Goal: Information Seeking & Learning: Check status

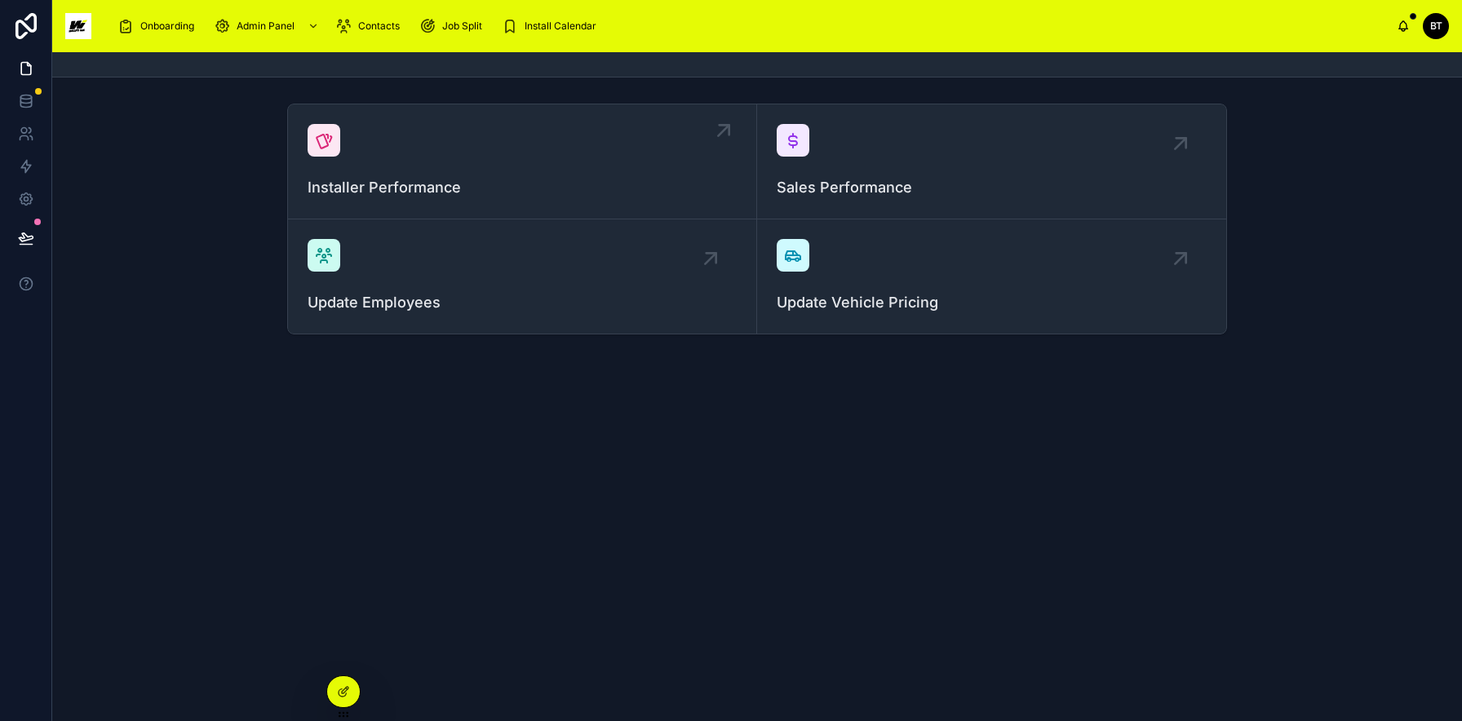
click at [512, 148] on div "Installer Performance" at bounding box center [522, 161] width 429 height 75
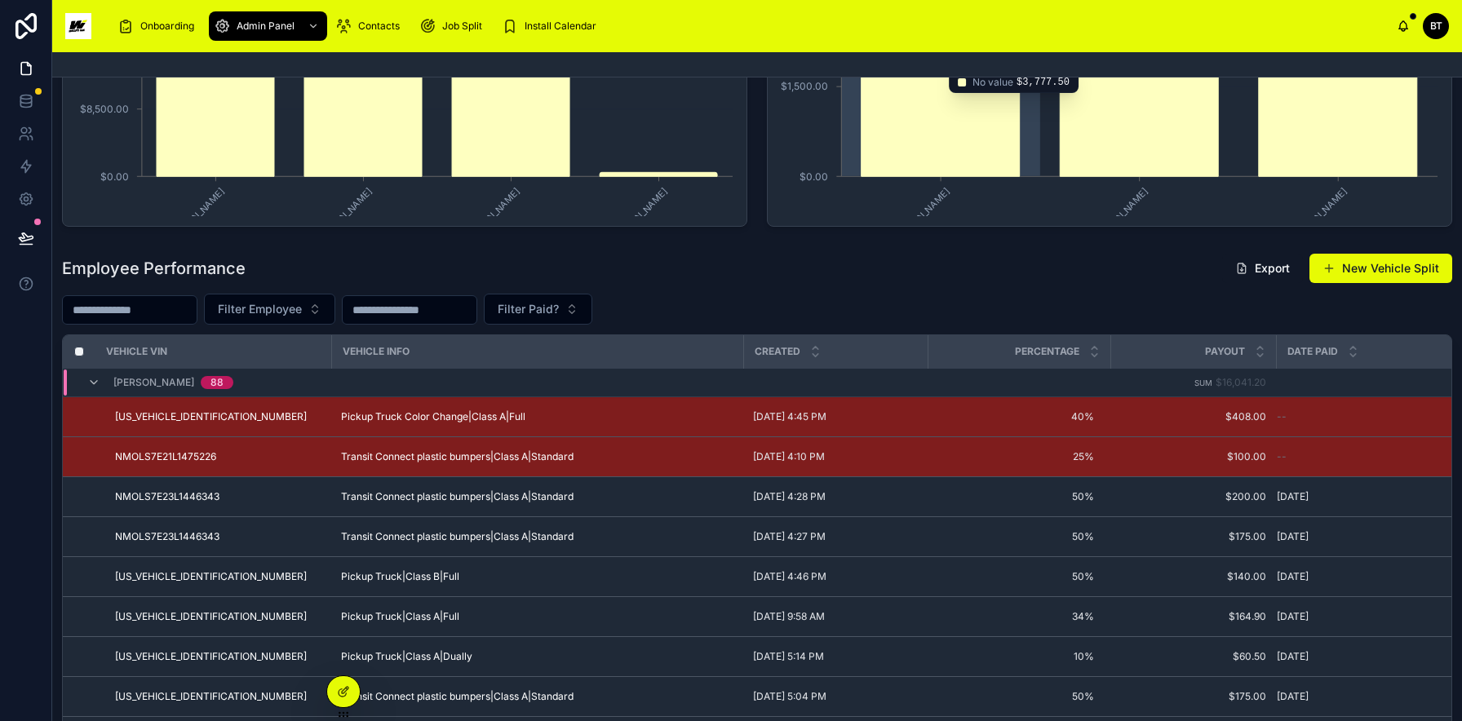
scroll to position [298, 0]
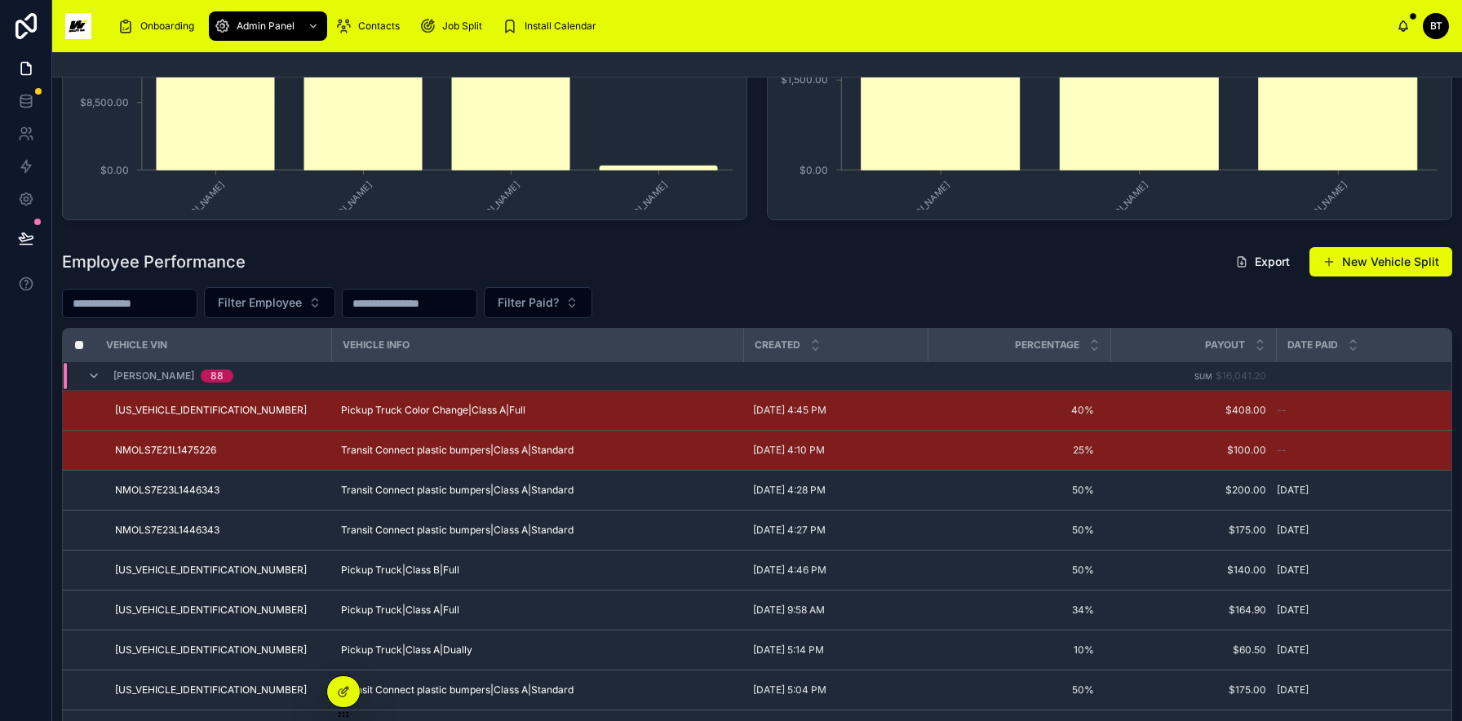
click at [178, 308] on input "text" at bounding box center [130, 303] width 134 height 23
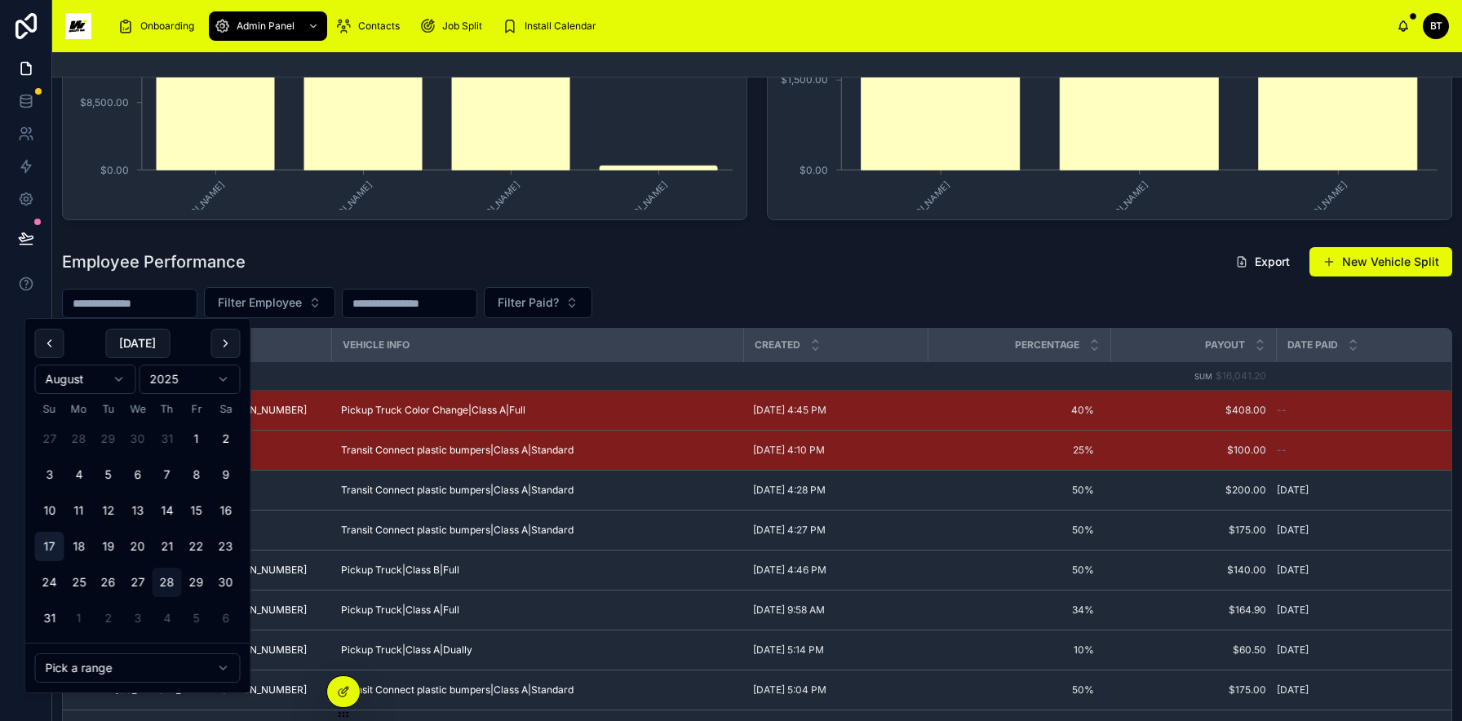
click at [49, 542] on button "17" at bounding box center [49, 546] width 29 height 29
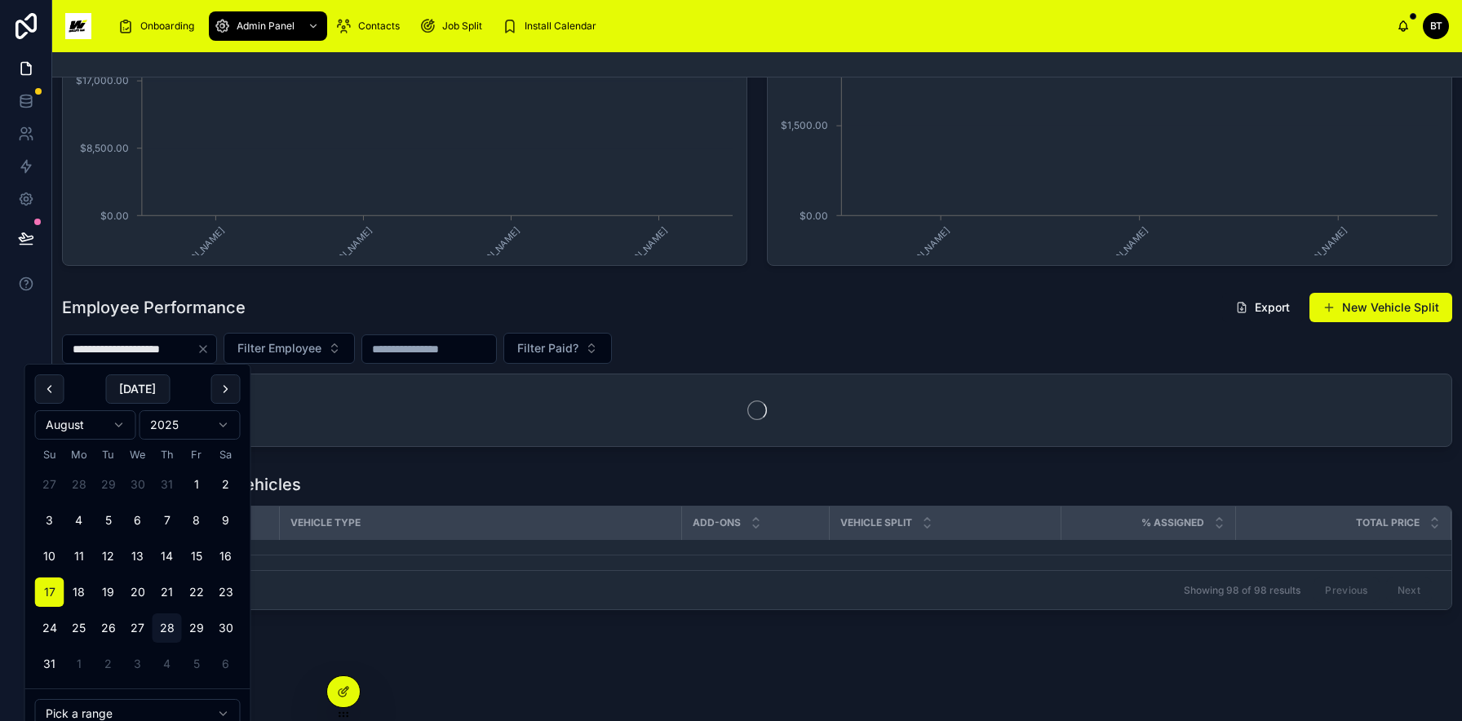
scroll to position [252, 0]
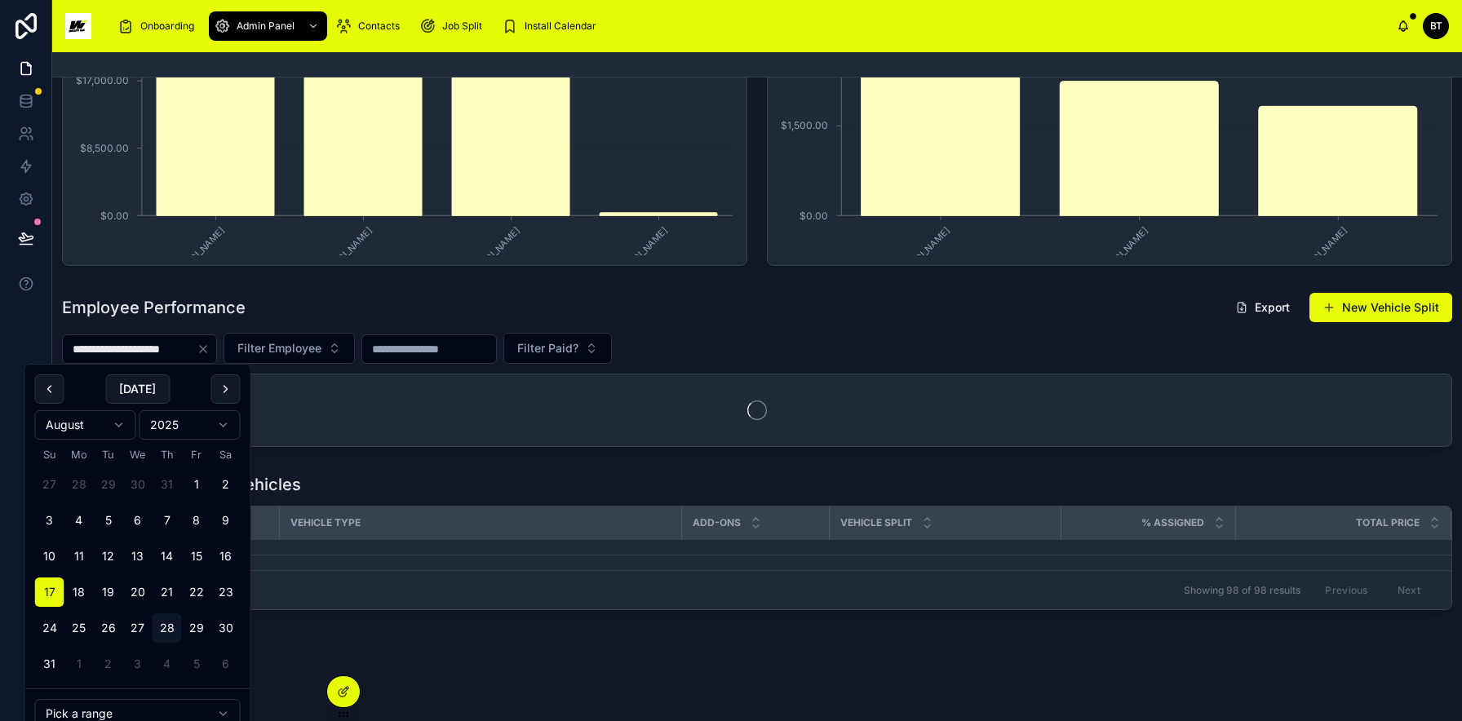
click at [224, 540] on tbody "27 28 29 30 31 1 2 3 4 5 6 7 8 9 10 11 12 13 14 15 16 17 18 19 20 21 22 23 24 2…" at bounding box center [138, 570] width 206 height 215
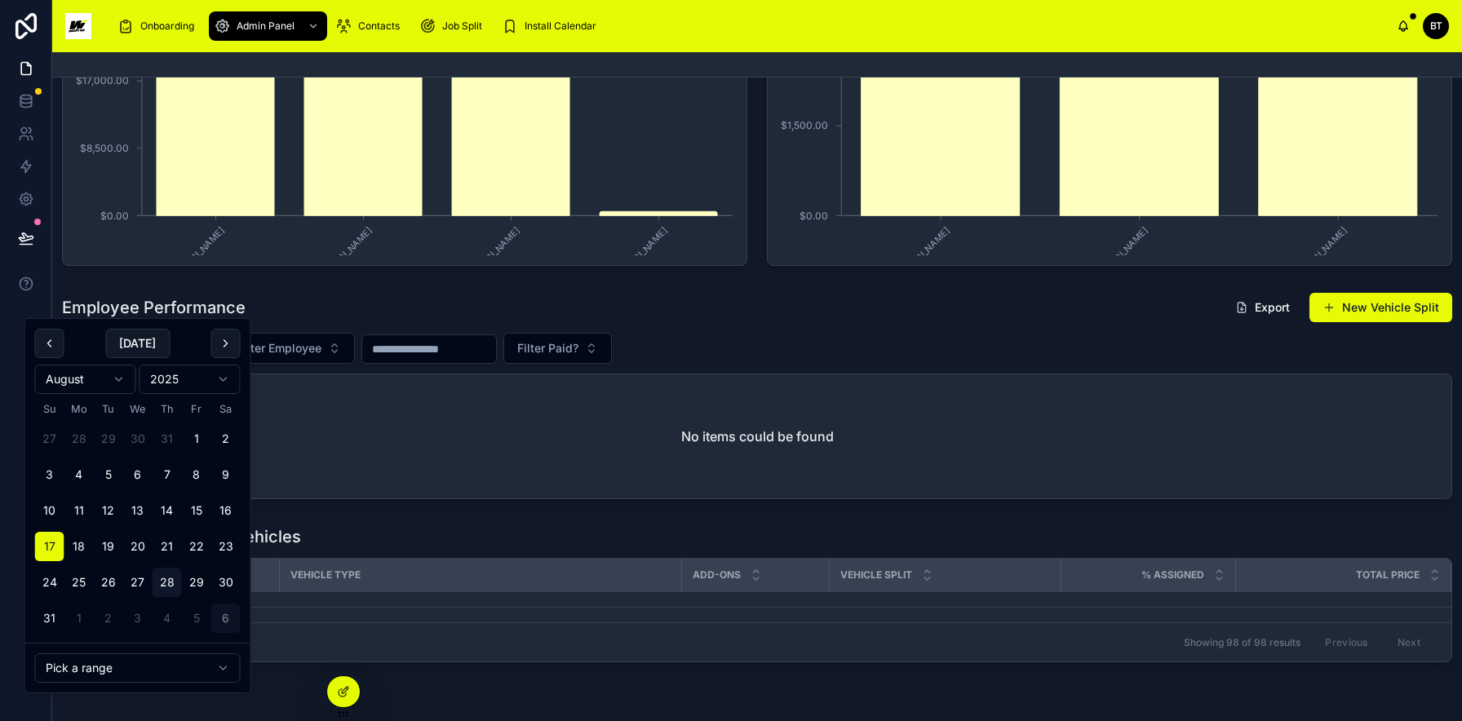
scroll to position [298, 0]
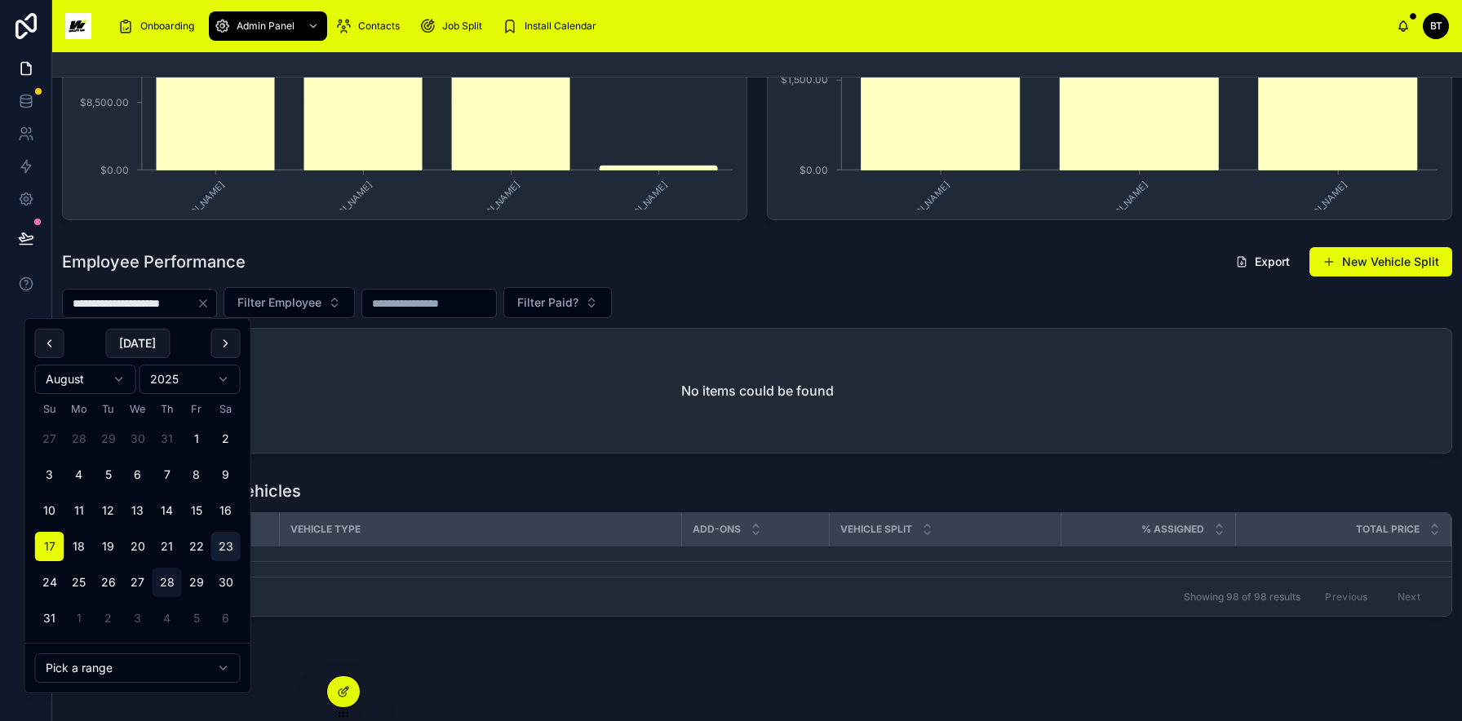
click at [229, 547] on button "23" at bounding box center [225, 546] width 29 height 29
type input "**********"
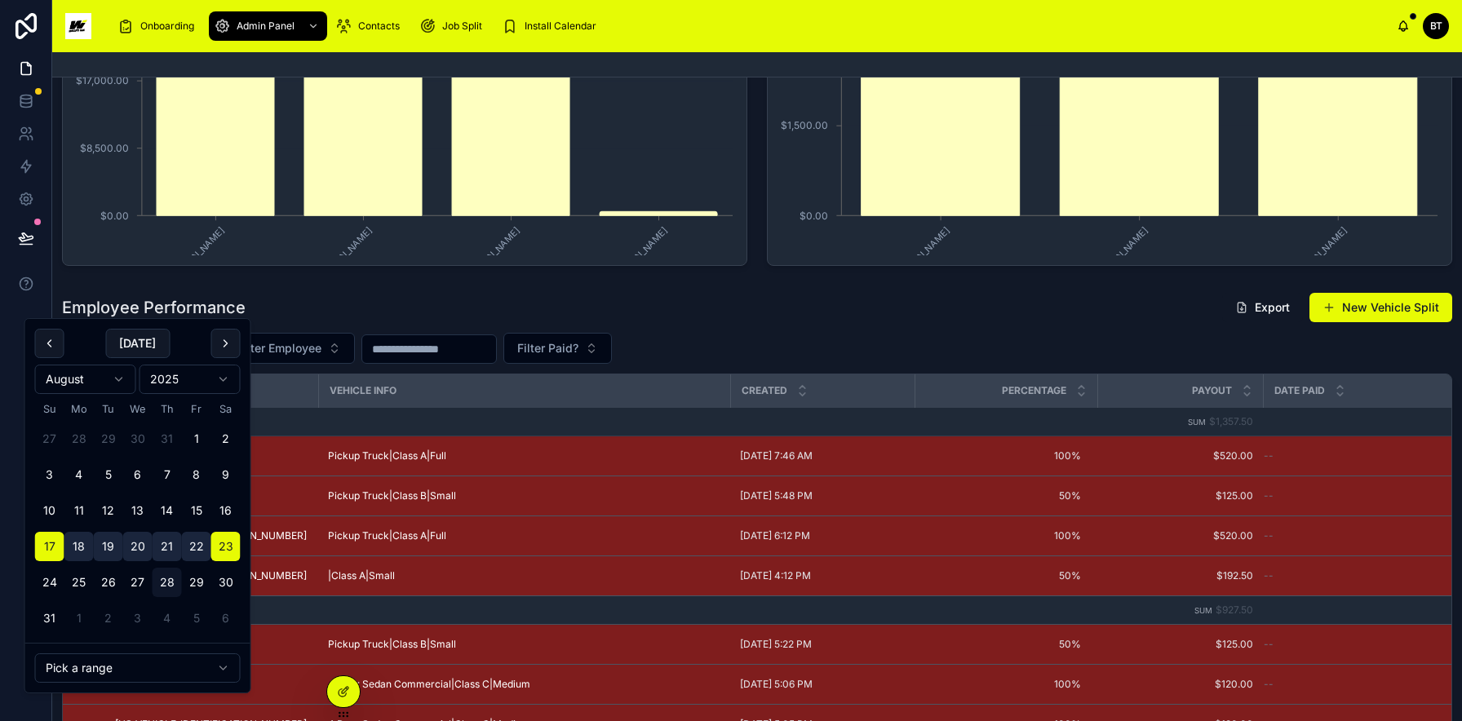
scroll to position [298, 0]
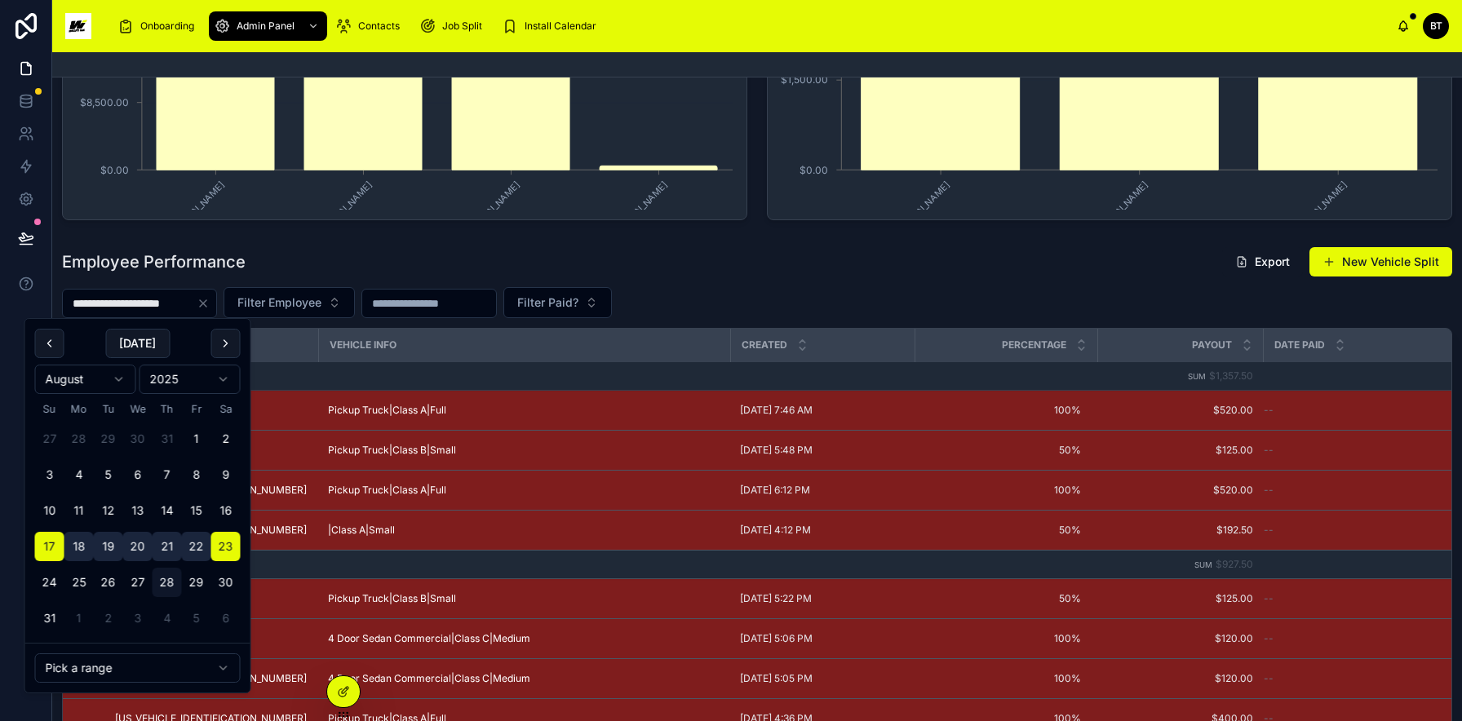
click at [796, 317] on div "**********" at bounding box center [757, 302] width 1390 height 31
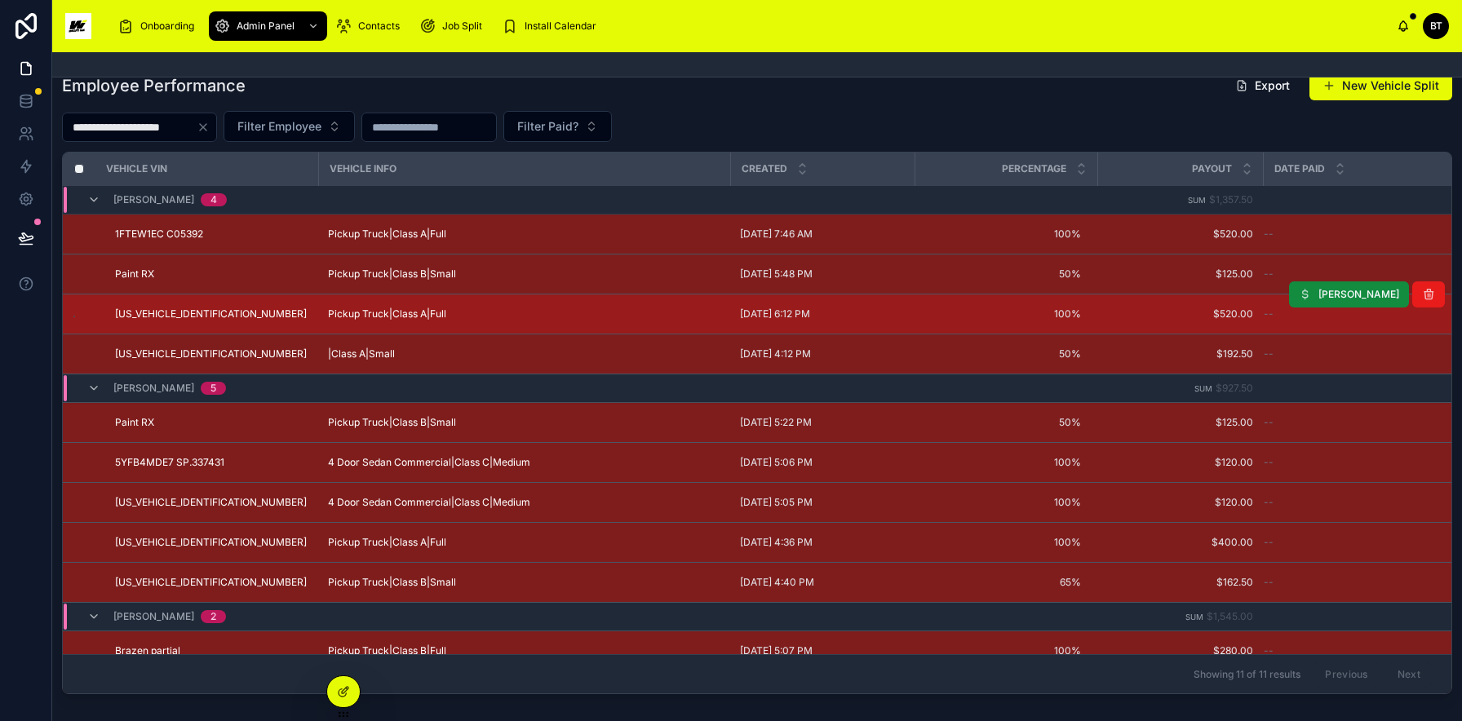
scroll to position [476, 0]
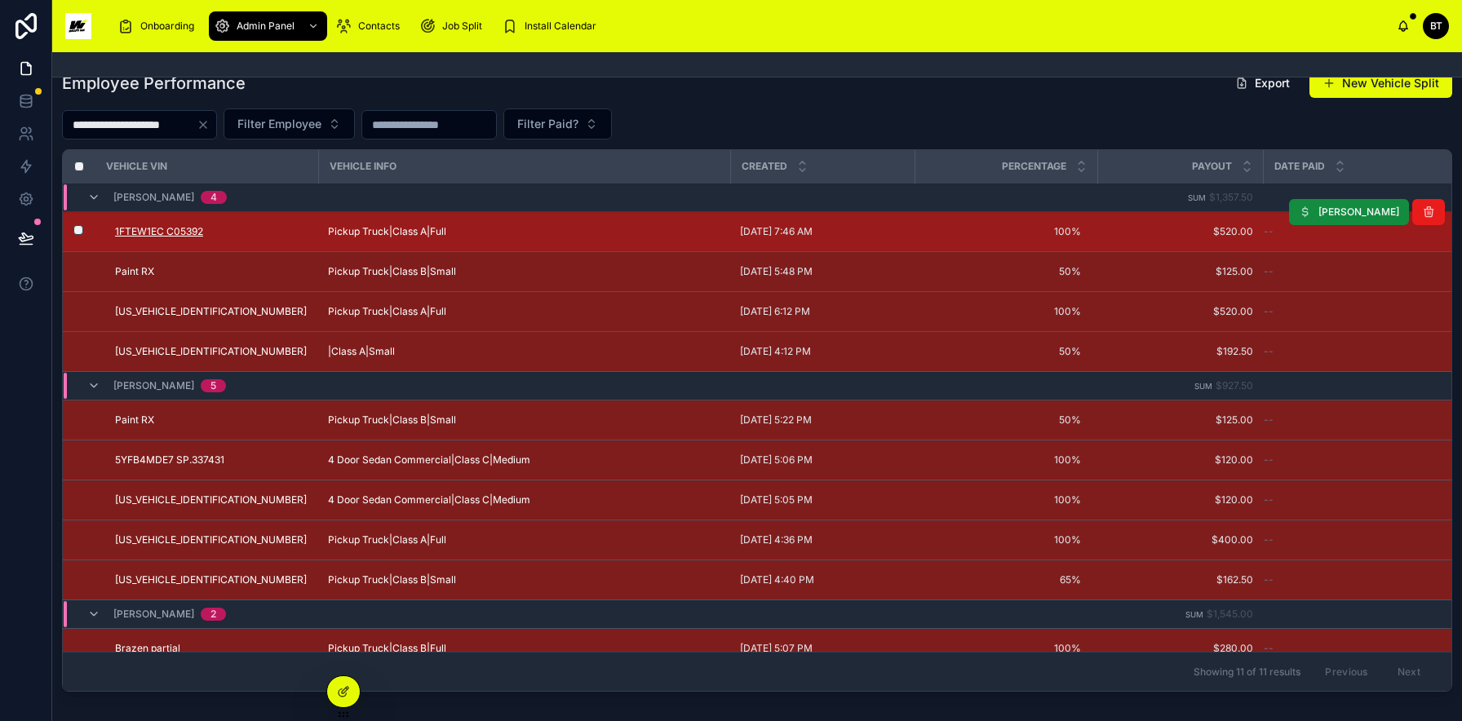
click at [184, 229] on span "1FTEW1EC C05392" at bounding box center [159, 231] width 88 height 13
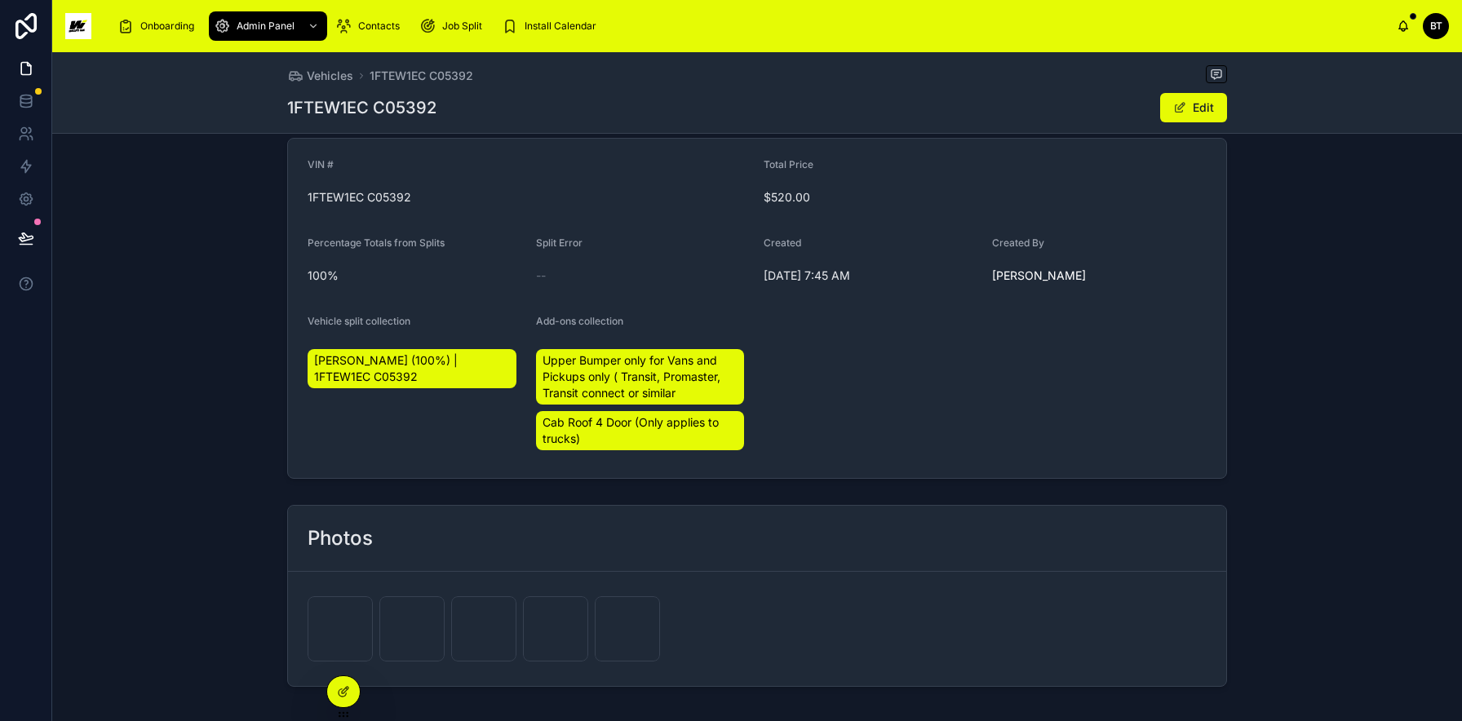
scroll to position [388, 0]
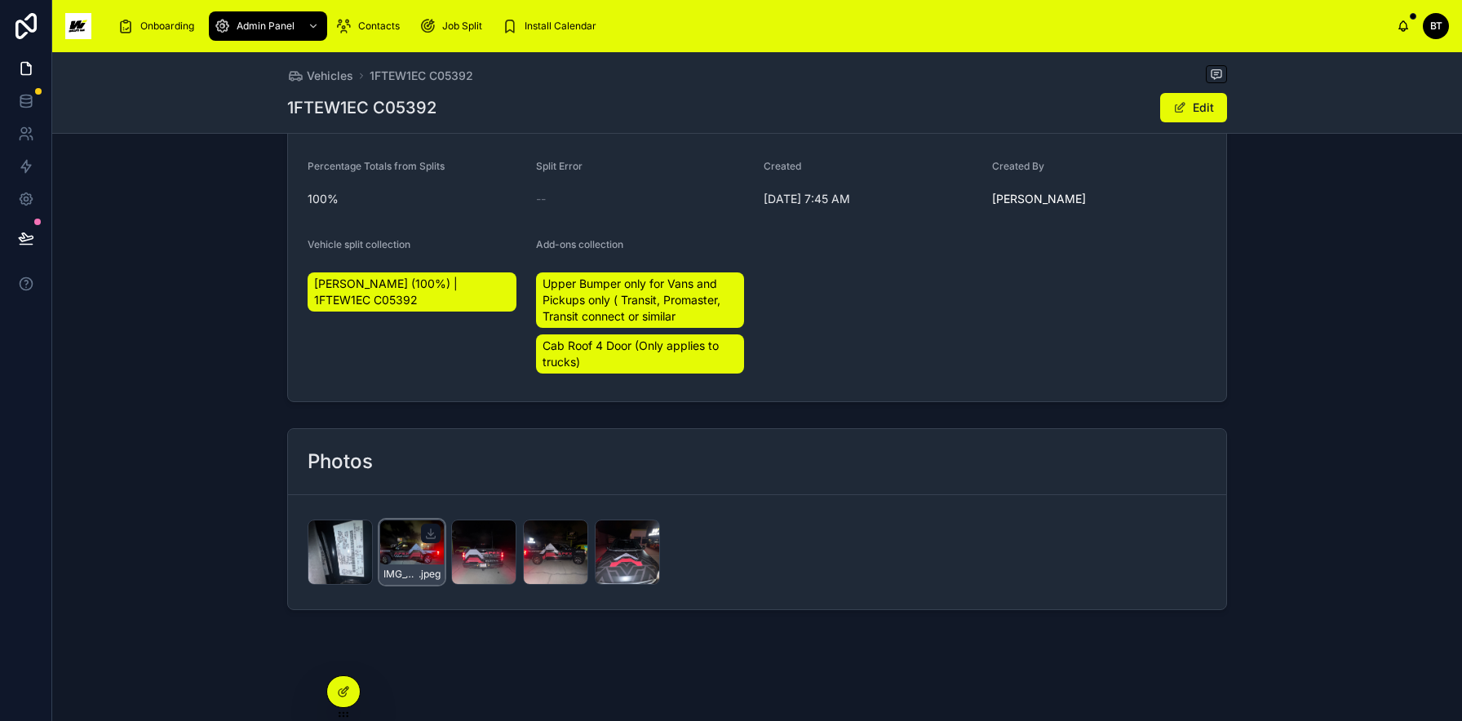
click at [405, 544] on div "IMG_5859 .jpeg" at bounding box center [411, 552] width 65 height 65
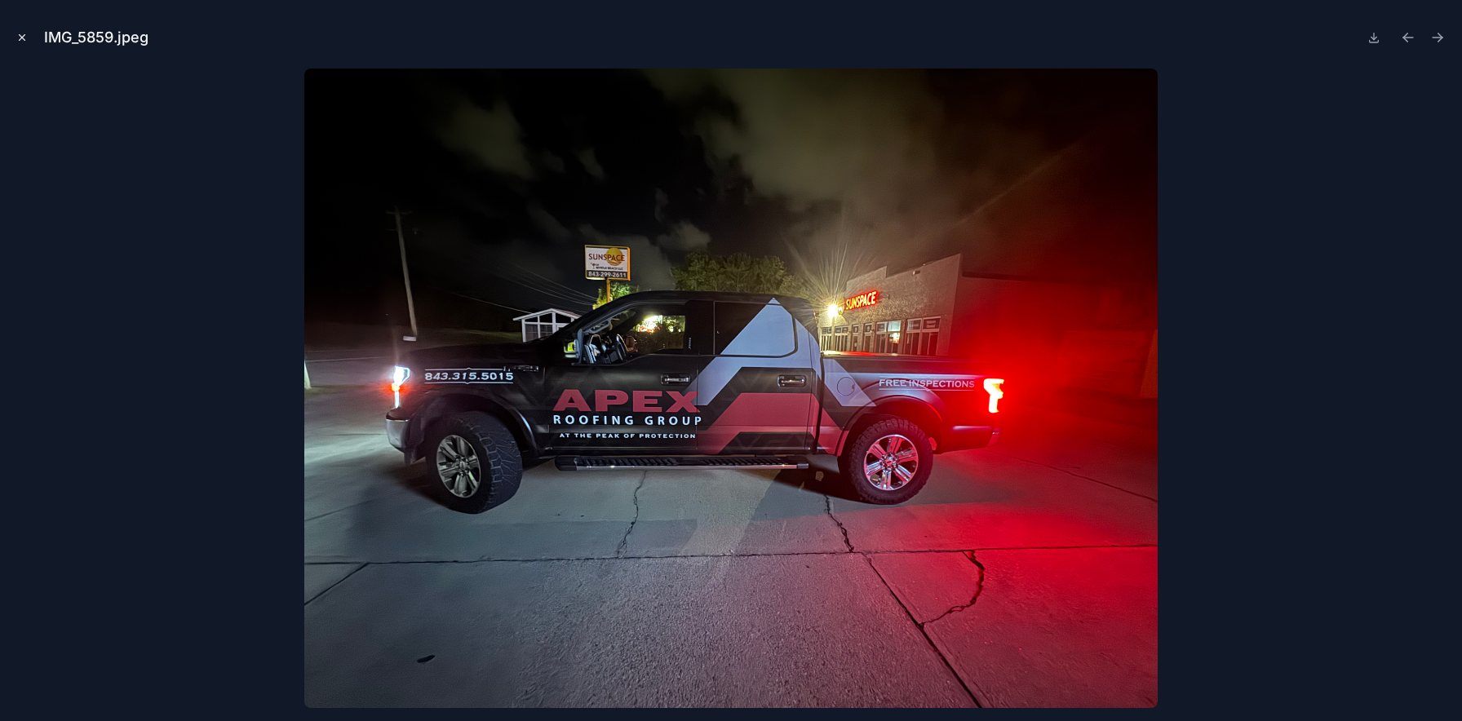
click at [24, 41] on icon "Close modal" at bounding box center [21, 37] width 11 height 11
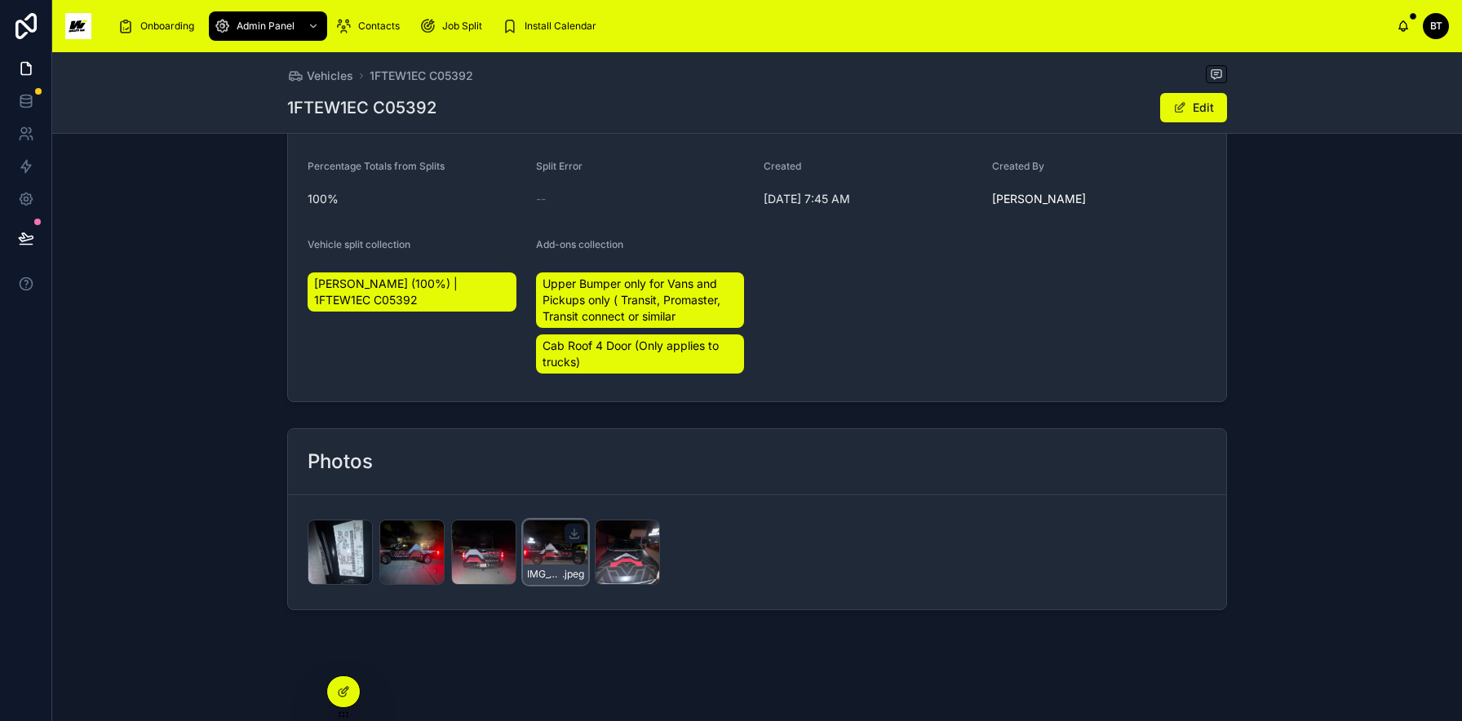
click at [560, 559] on div "IMG_5861 .jpeg" at bounding box center [555, 552] width 65 height 65
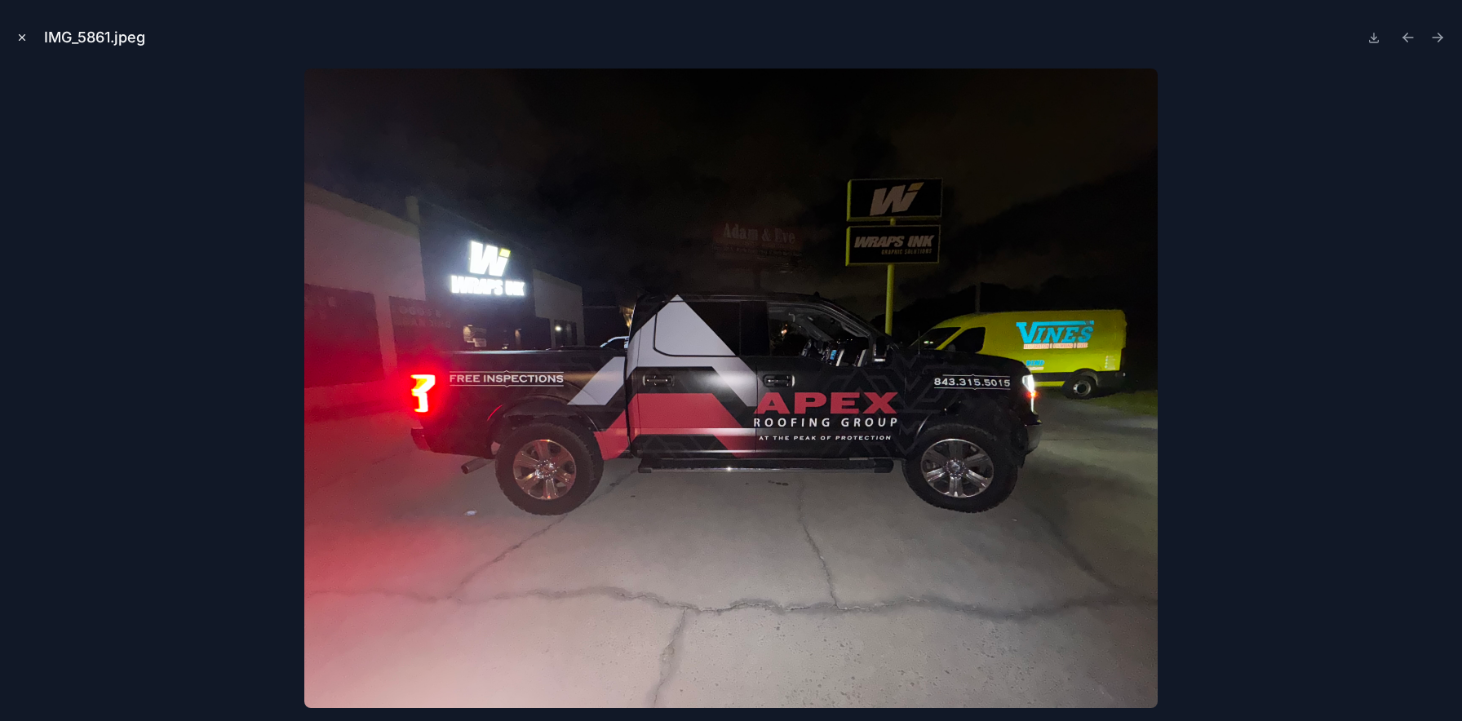
click at [19, 33] on icon "Close modal" at bounding box center [21, 37] width 11 height 11
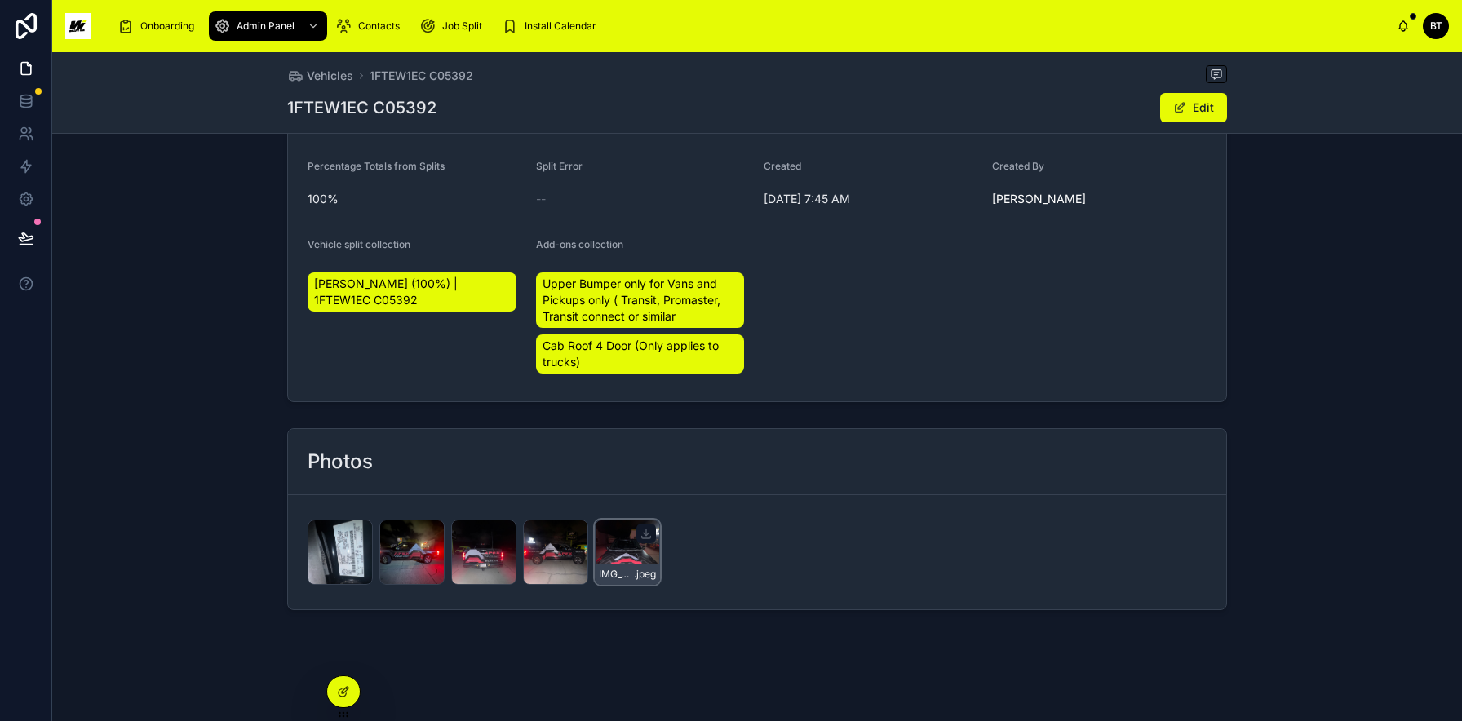
click at [636, 552] on div "IMG_5863 .jpeg" at bounding box center [627, 552] width 65 height 65
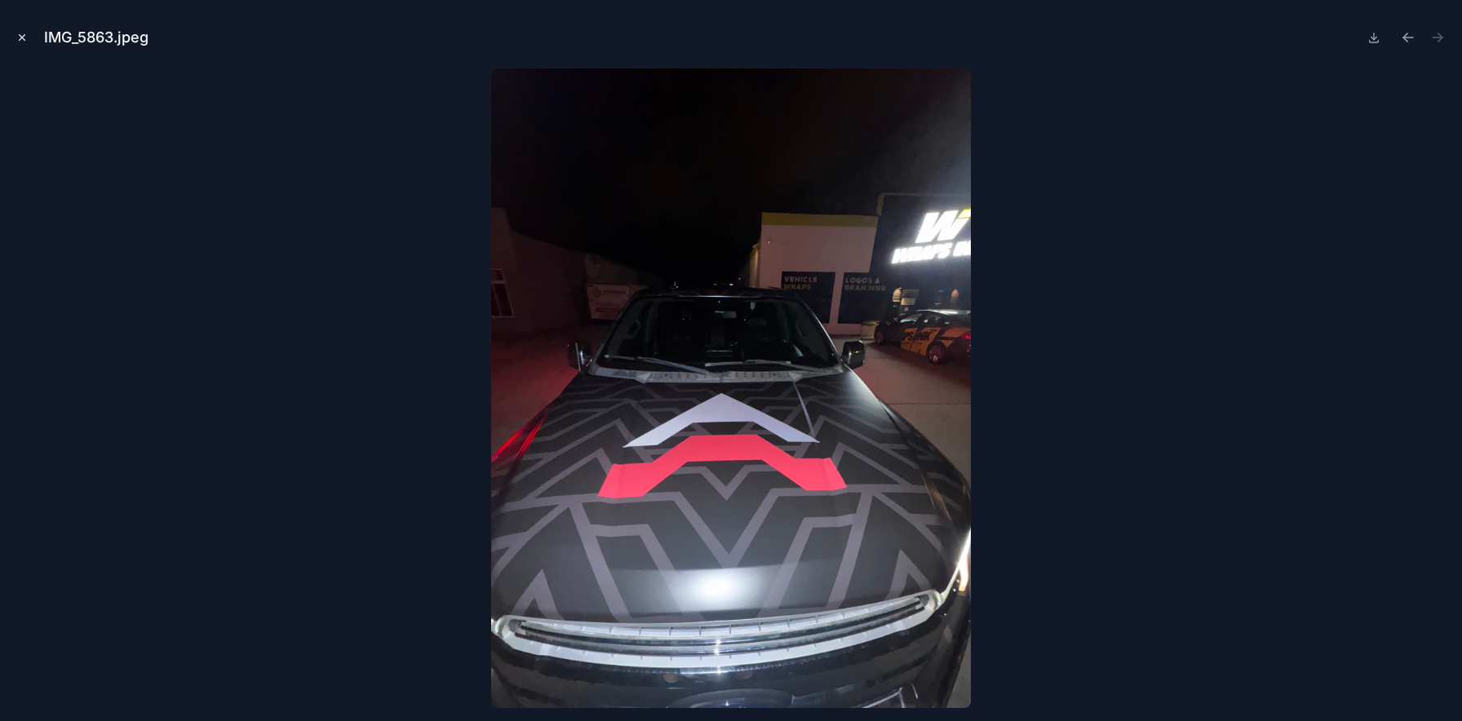
click at [16, 33] on icon "Close modal" at bounding box center [21, 37] width 11 height 11
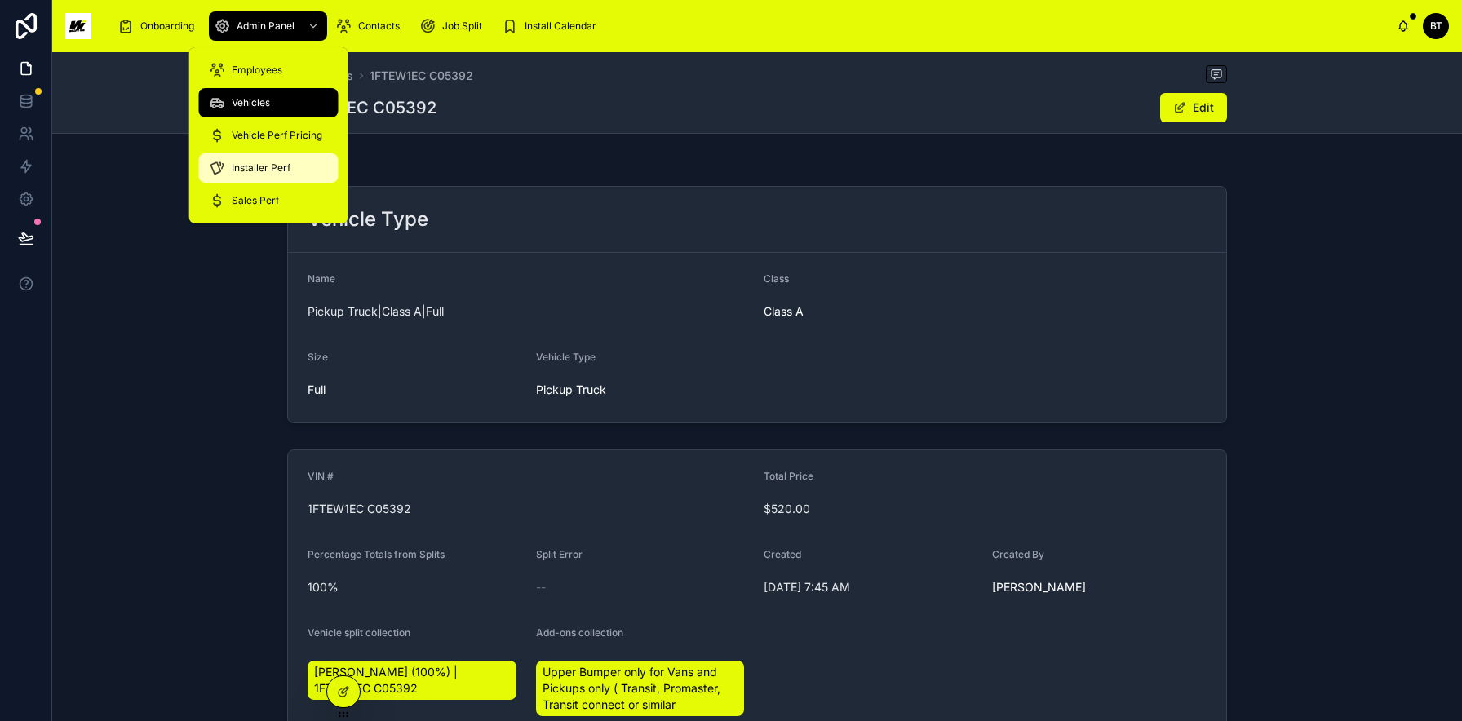
click at [252, 162] on span "Installer Perf" at bounding box center [261, 168] width 59 height 13
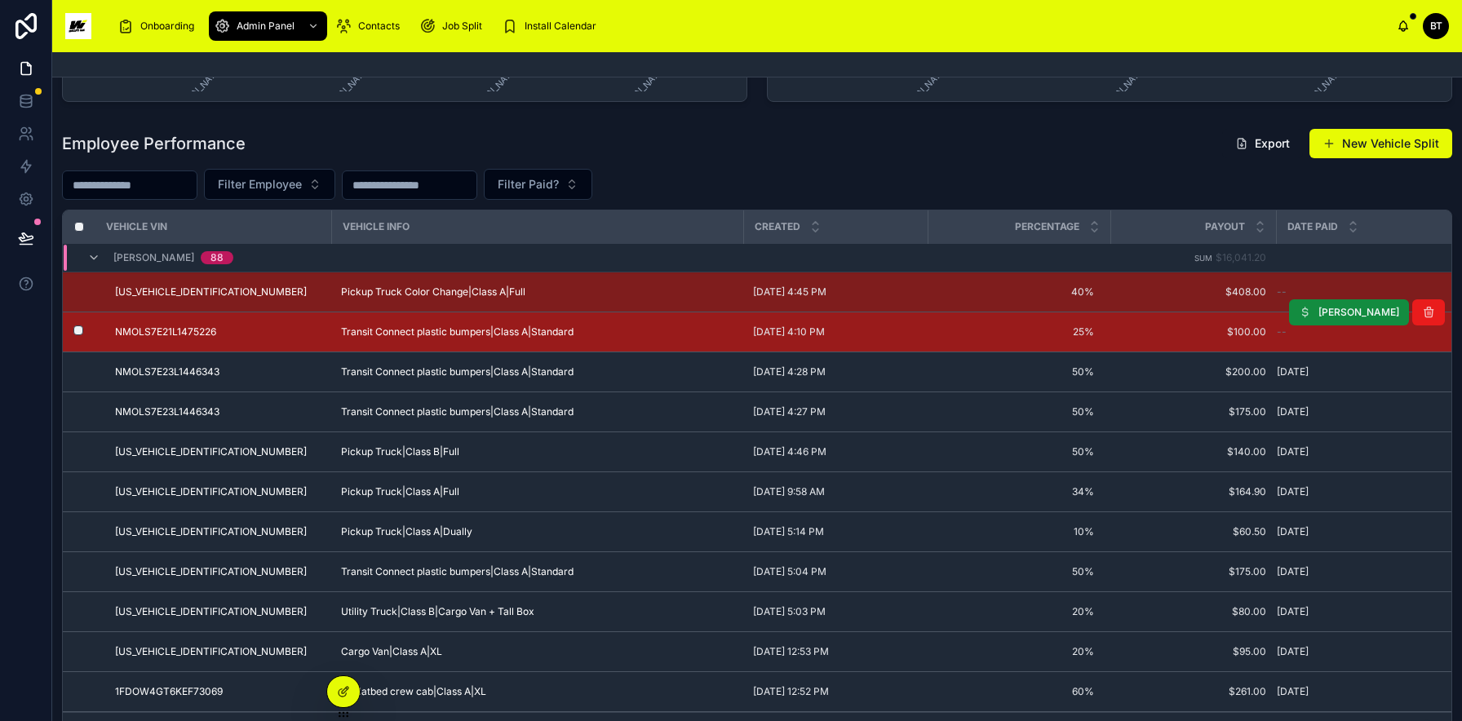
scroll to position [415, 0]
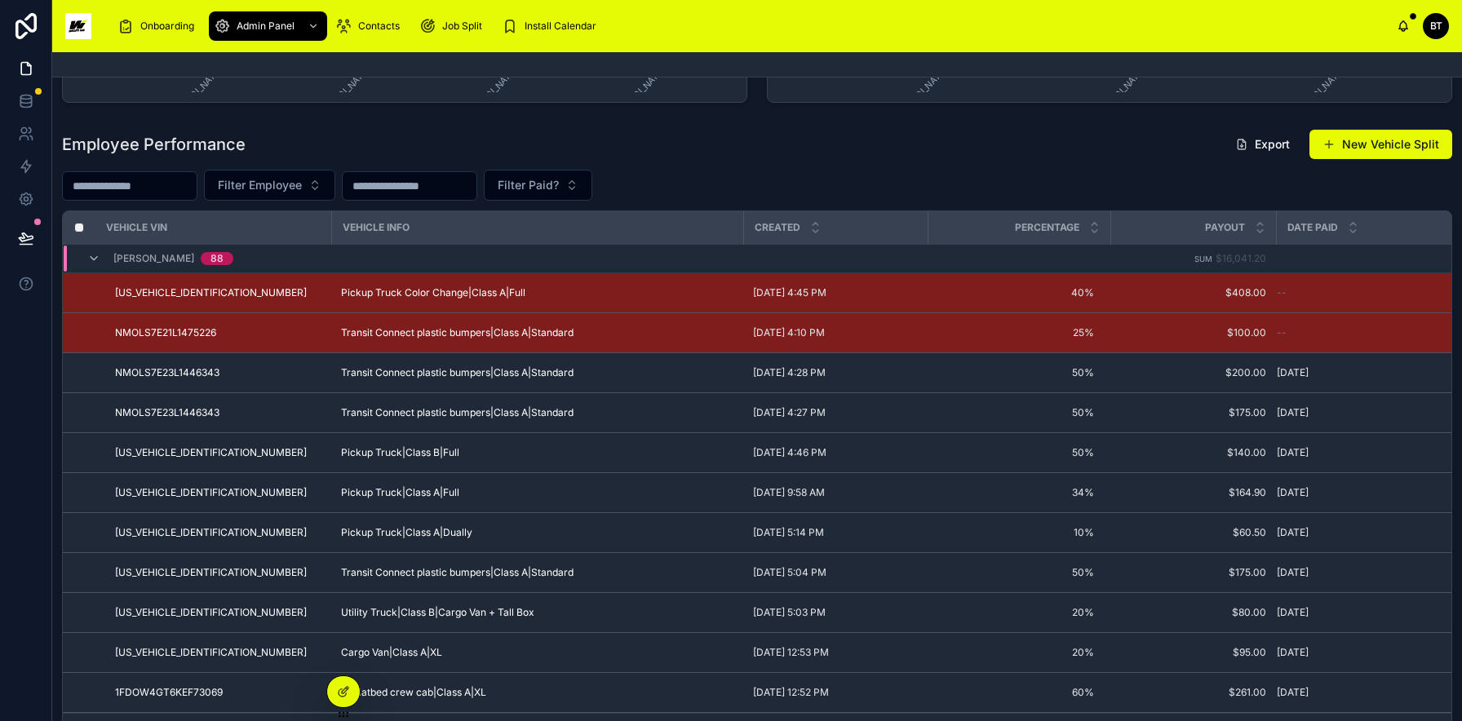
click at [140, 191] on input "text" at bounding box center [130, 186] width 134 height 23
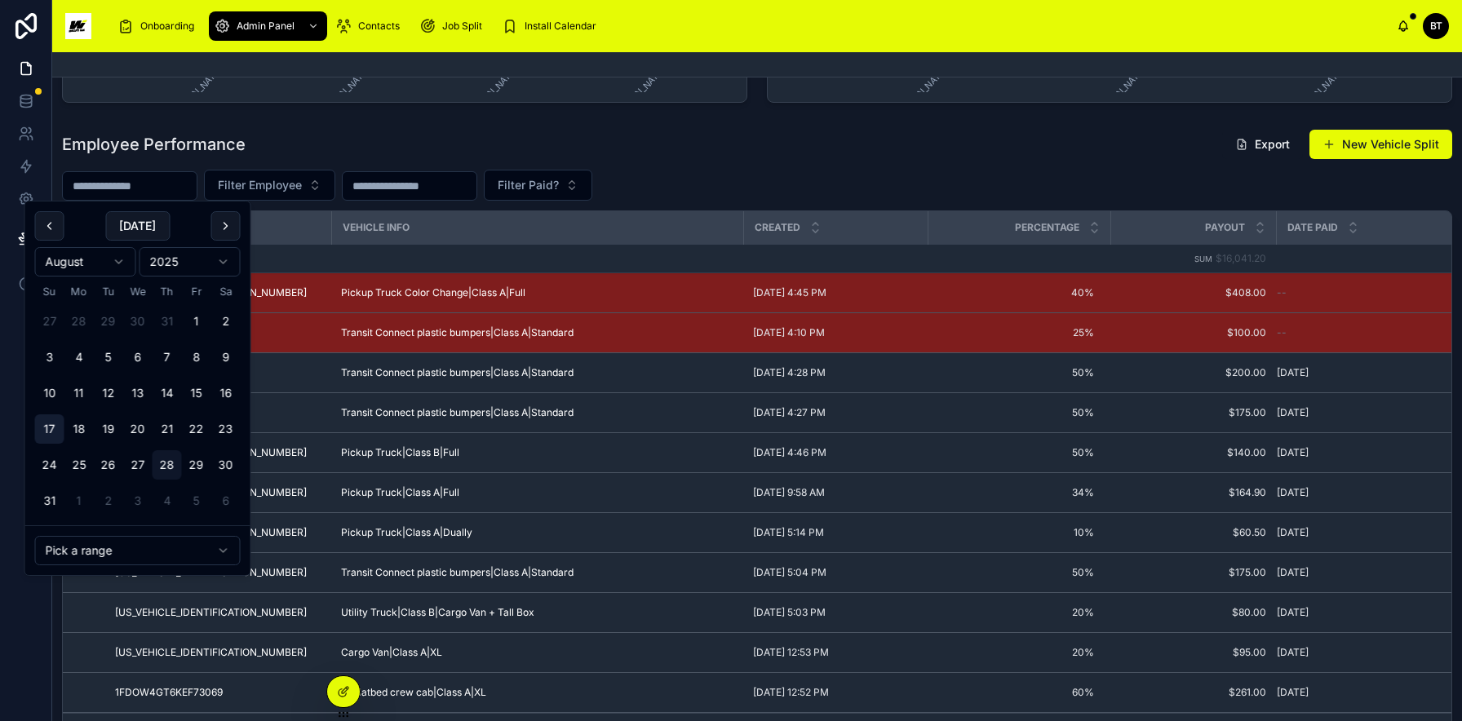
click at [51, 424] on button "17" at bounding box center [49, 428] width 29 height 29
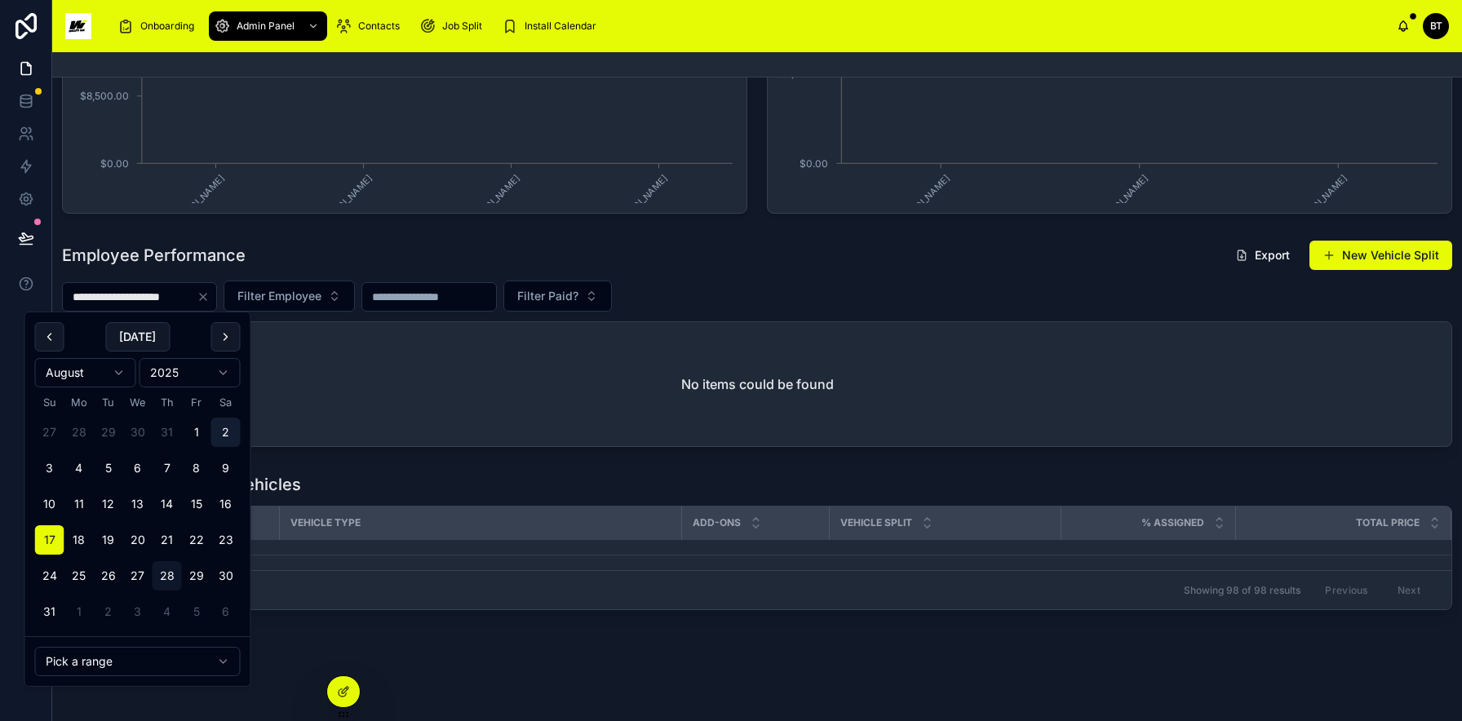
scroll to position [304, 0]
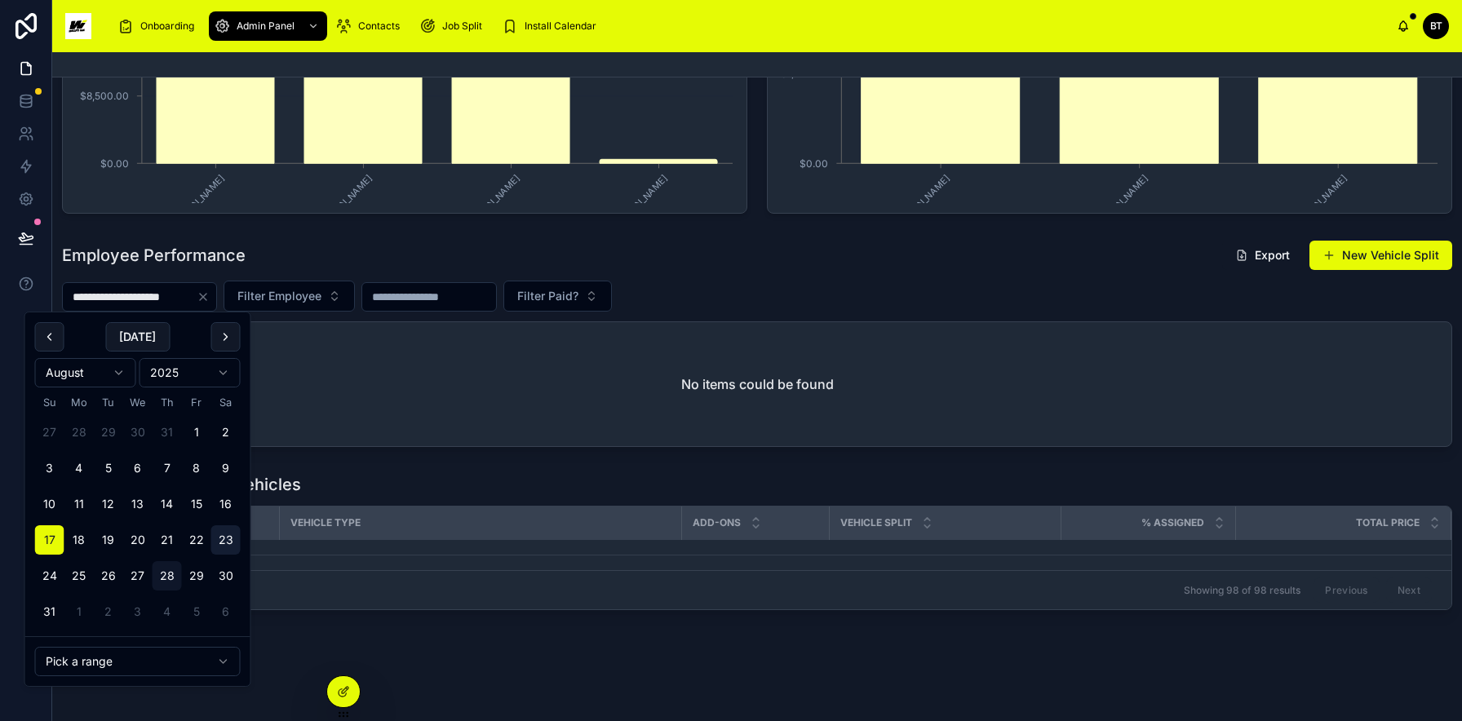
click at [225, 535] on button "23" at bounding box center [225, 539] width 29 height 29
type input "**********"
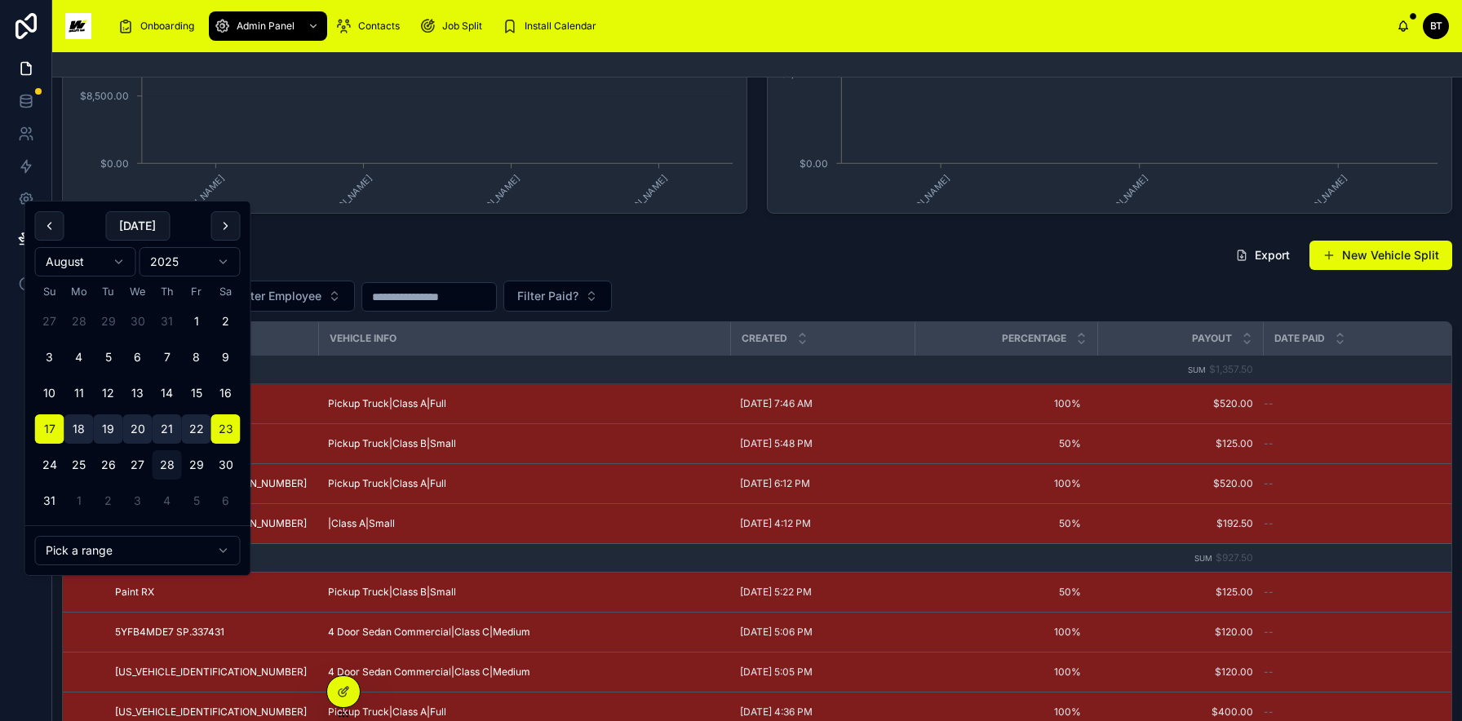
scroll to position [415, 0]
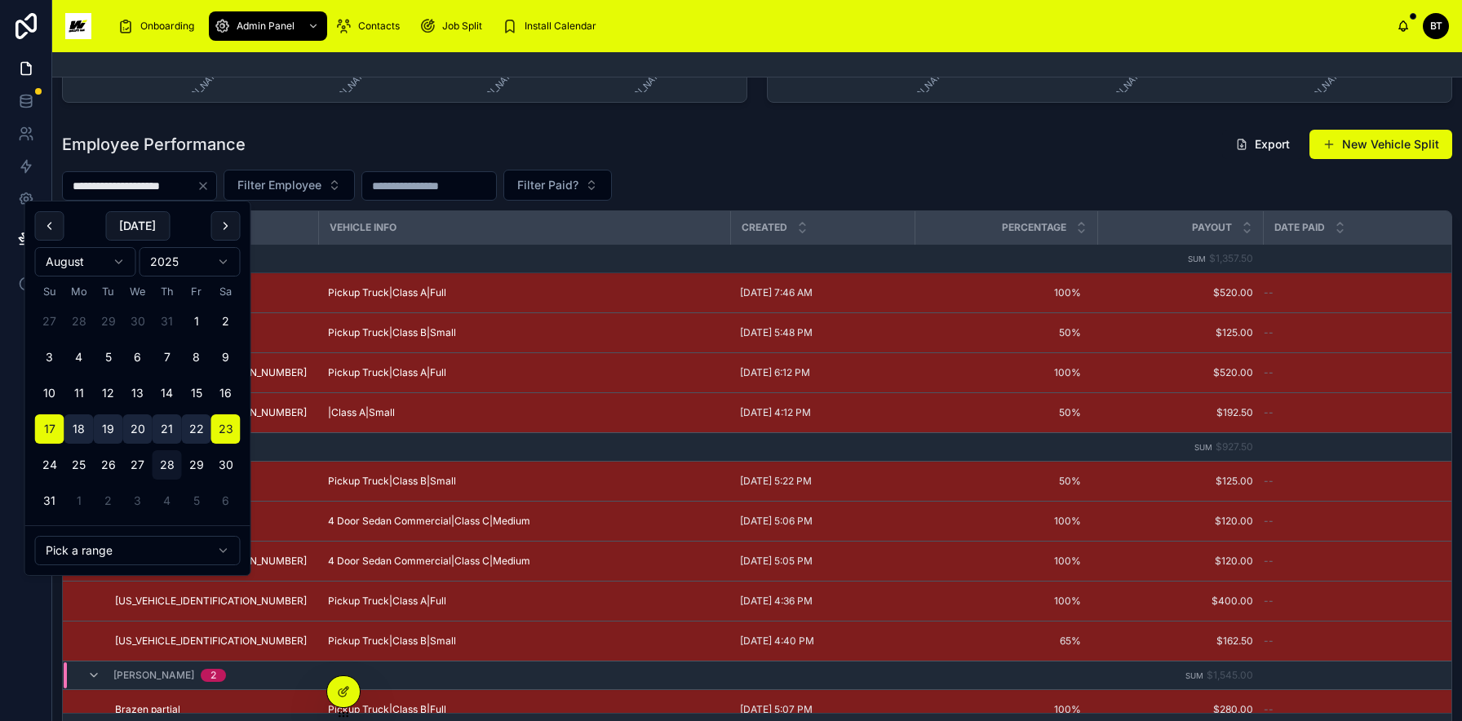
click at [787, 157] on div "Employee Performance Export New Vehicle Split" at bounding box center [757, 144] width 1390 height 31
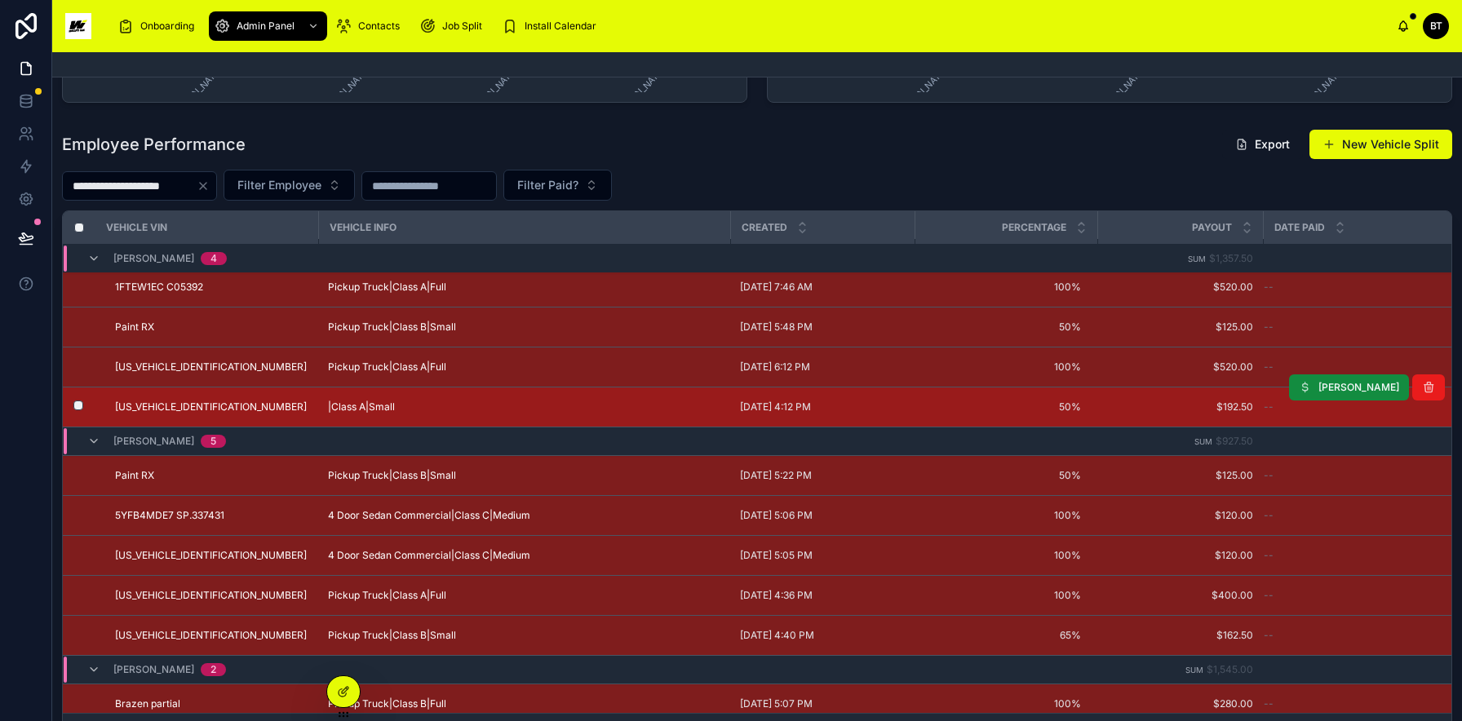
scroll to position [0, 0]
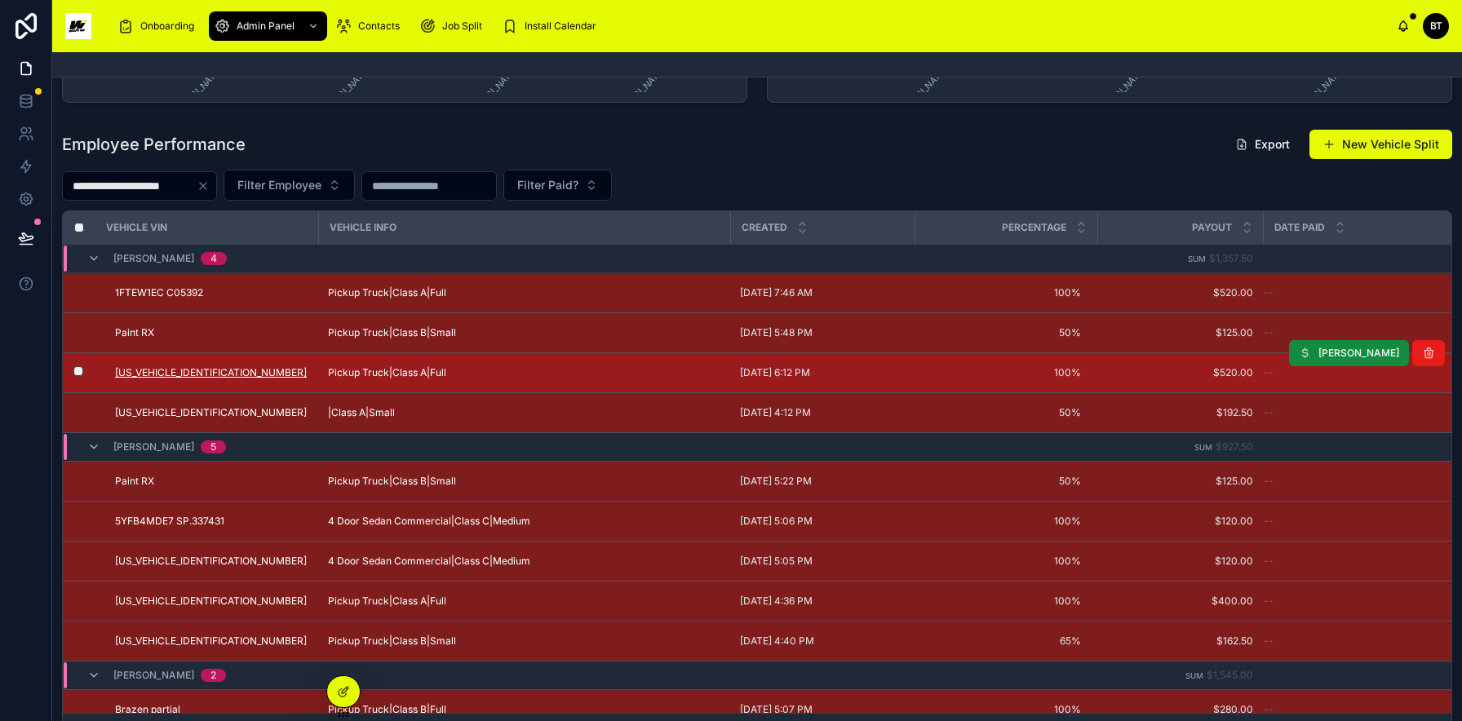
click at [188, 375] on span "[US_VEHICLE_IDENTIFICATION_NUMBER]" at bounding box center [211, 372] width 192 height 13
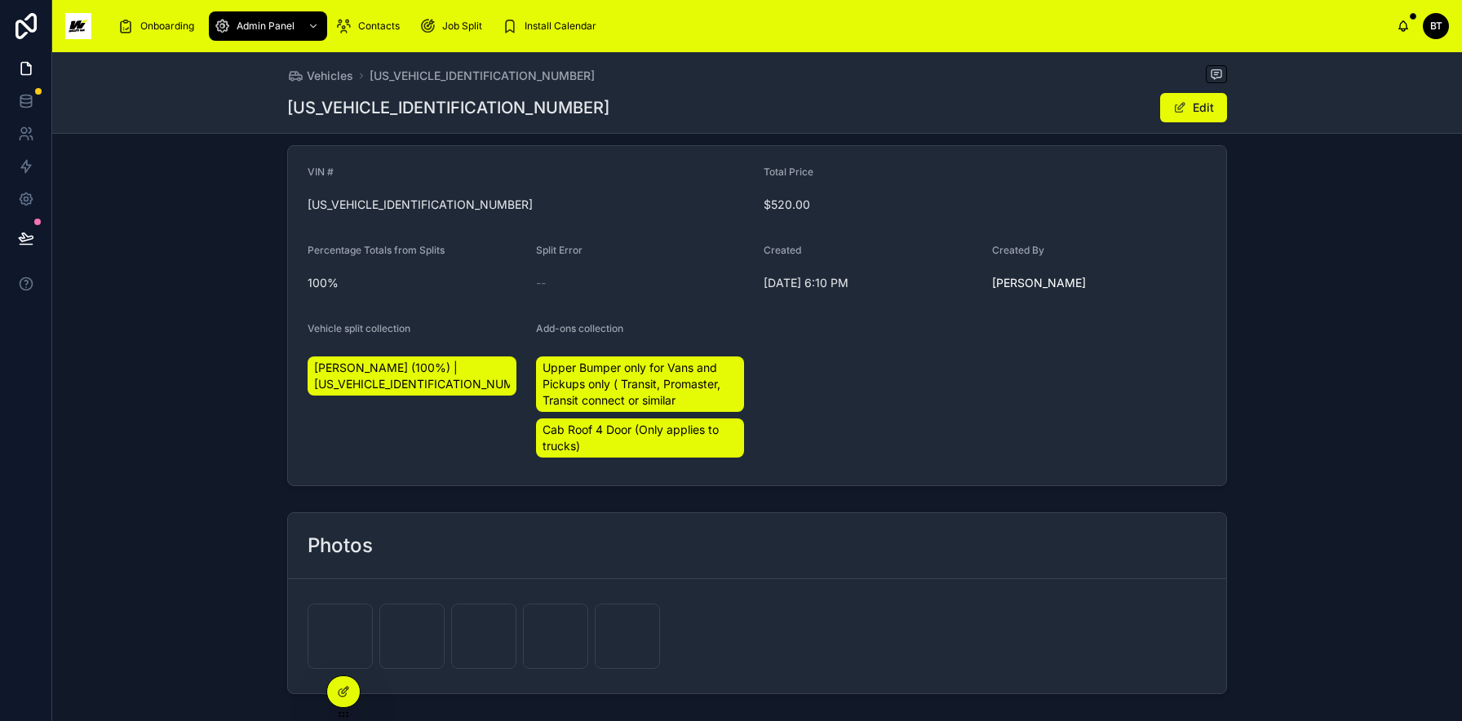
scroll to position [307, 0]
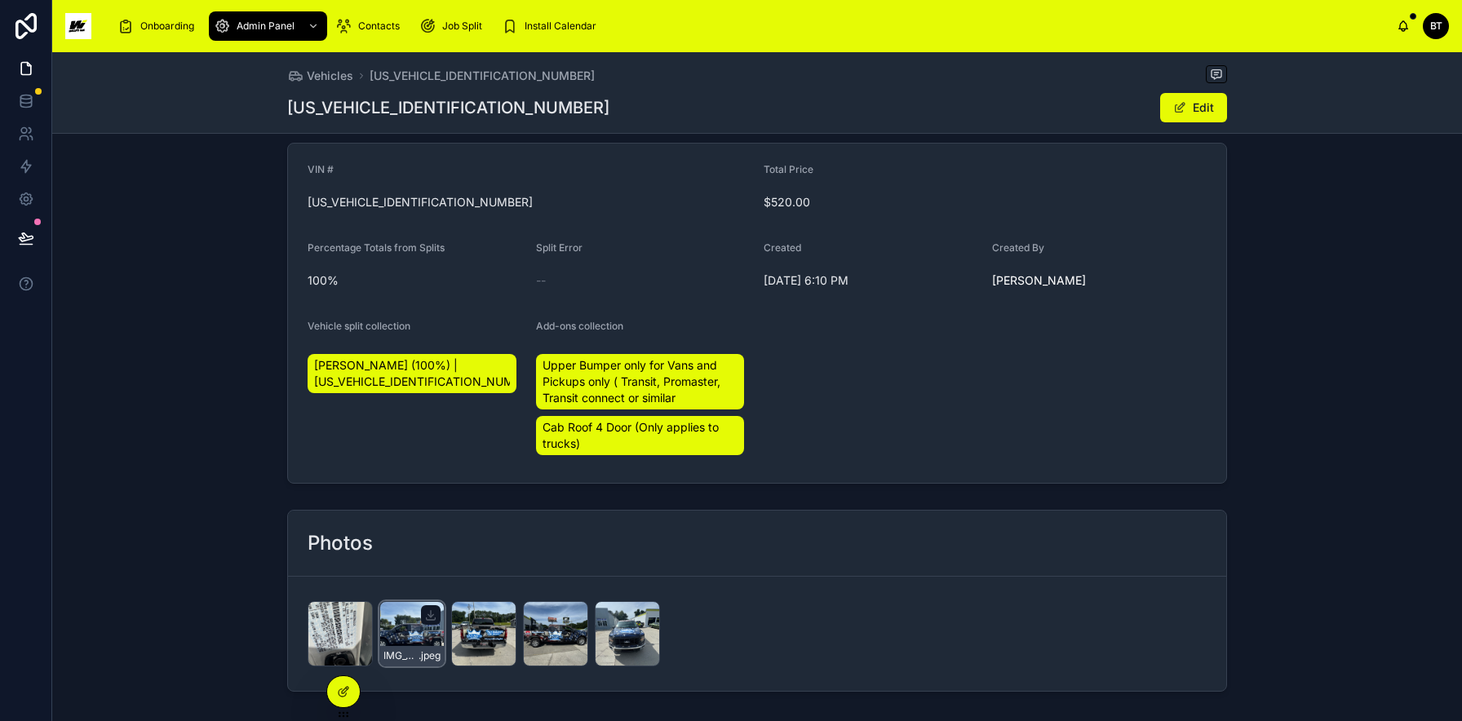
click at [397, 635] on div "IMG_5847 .jpeg" at bounding box center [411, 633] width 65 height 65
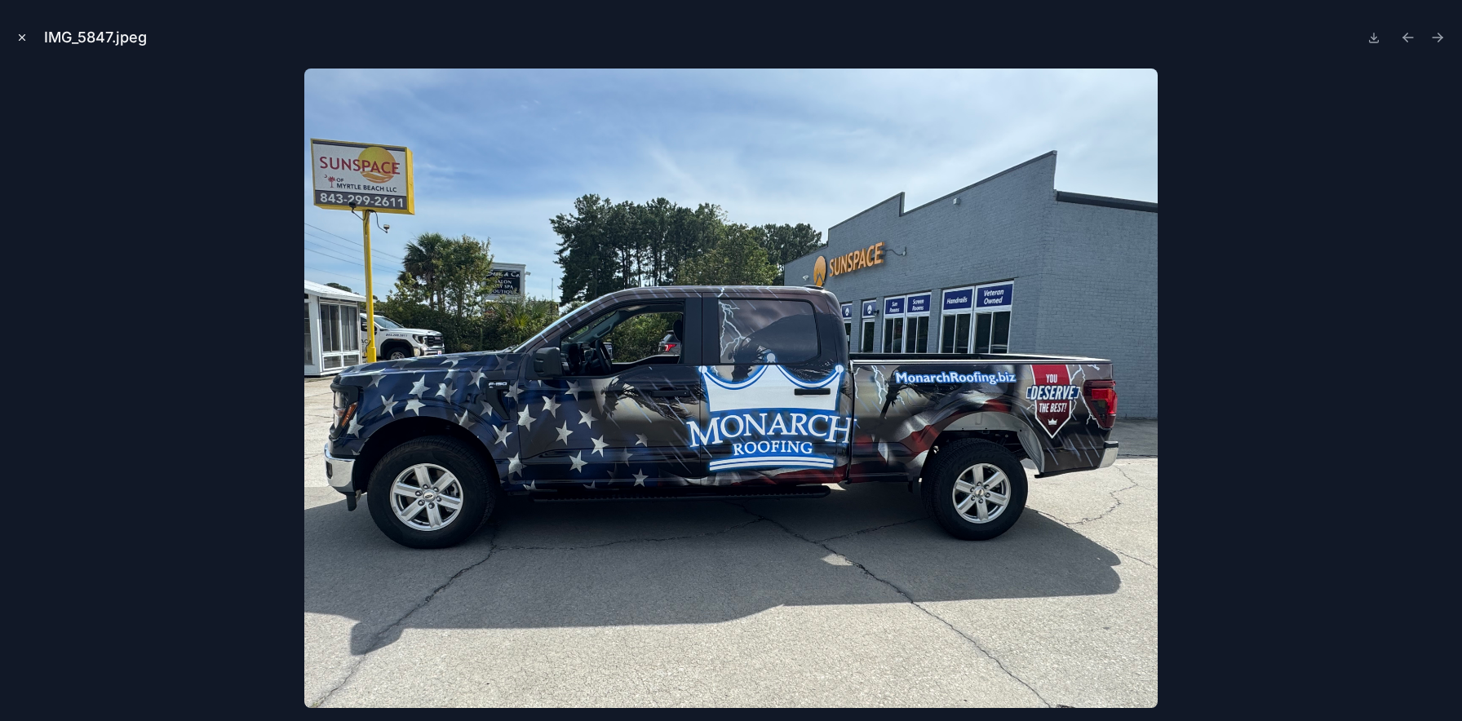
click at [20, 37] on icon "Close modal" at bounding box center [21, 37] width 11 height 11
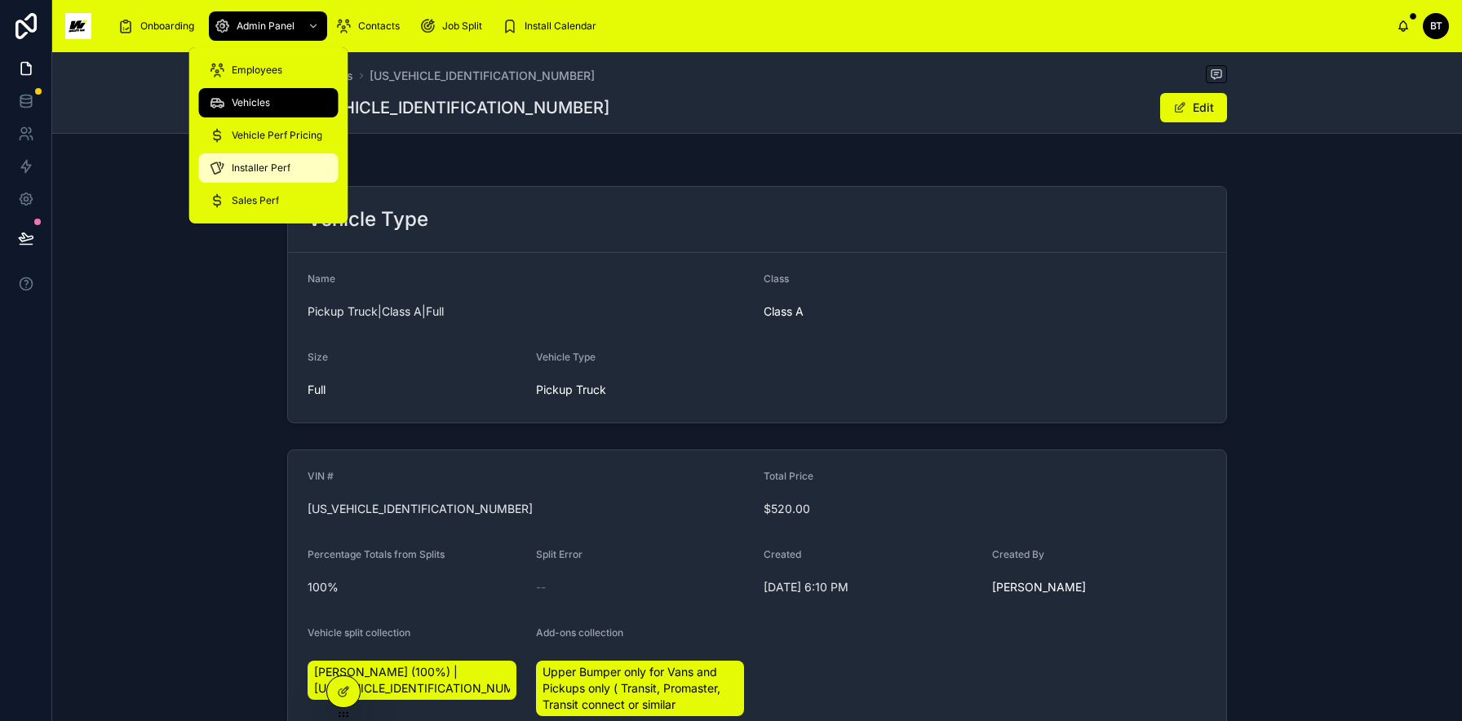
click at [248, 162] on span "Installer Perf" at bounding box center [261, 168] width 59 height 13
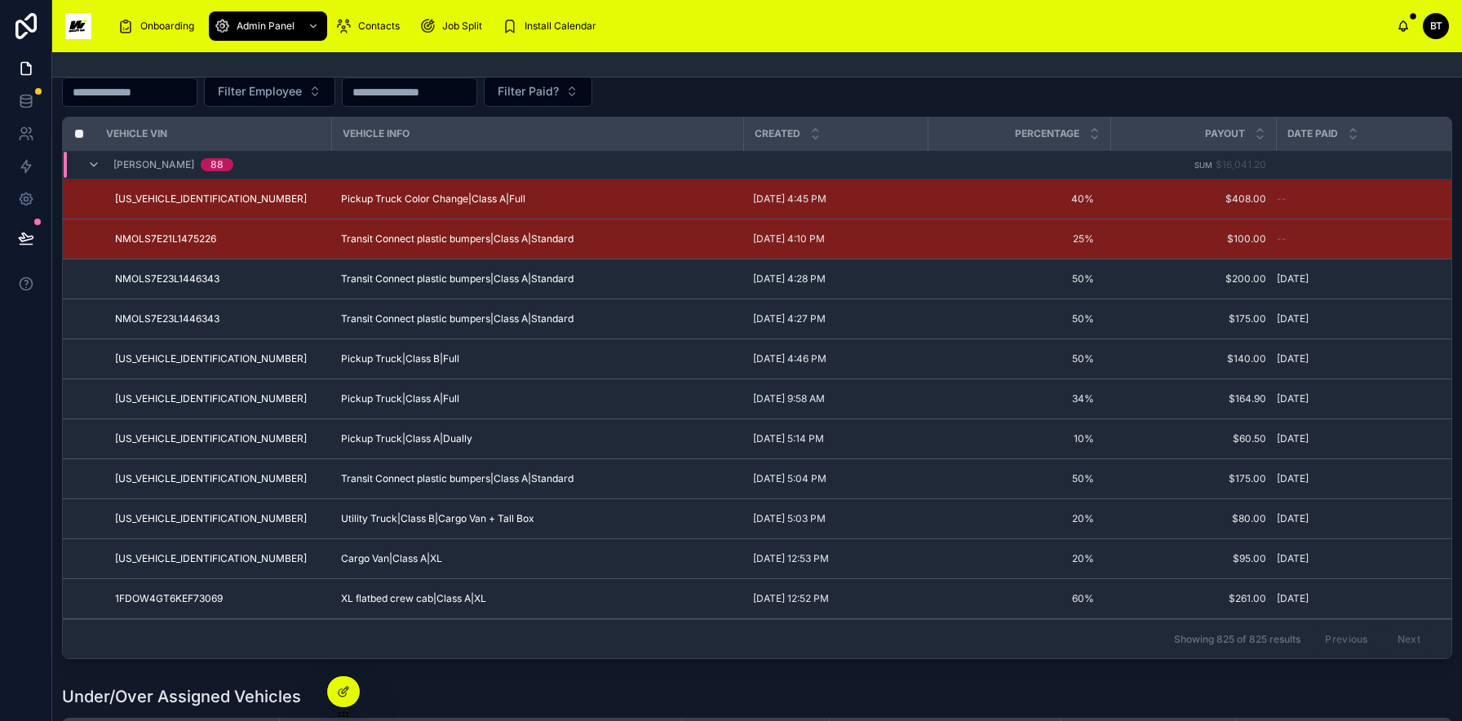
scroll to position [512, 0]
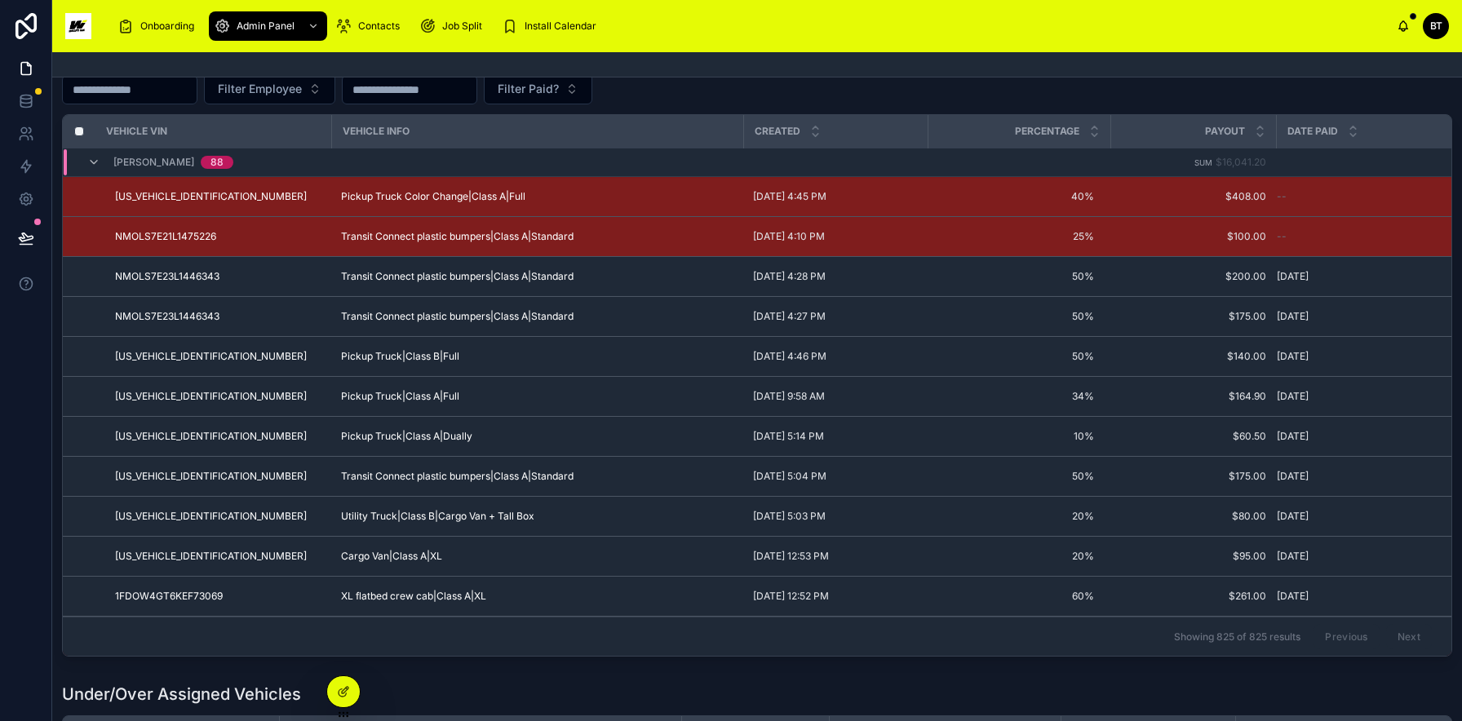
click at [171, 97] on input "text" at bounding box center [130, 89] width 134 height 23
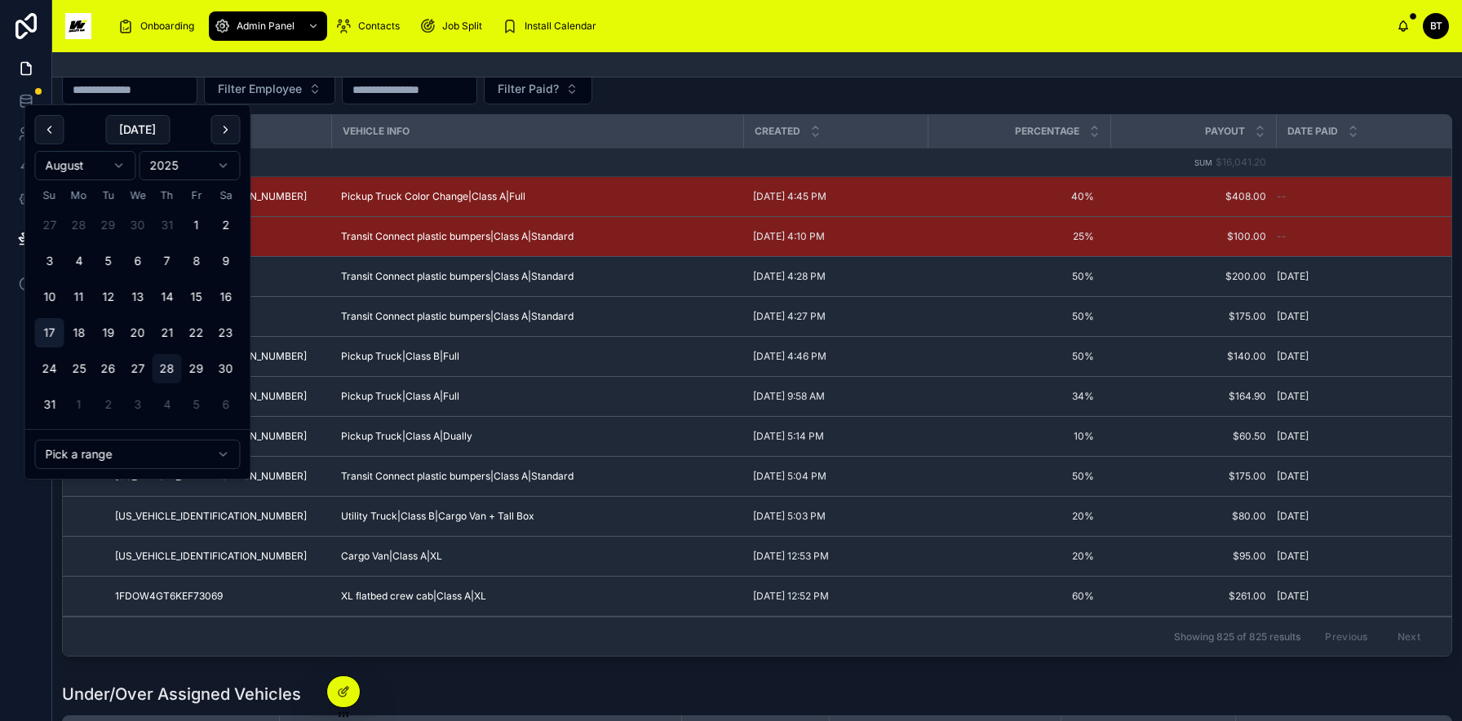
click at [46, 329] on button "17" at bounding box center [49, 332] width 29 height 29
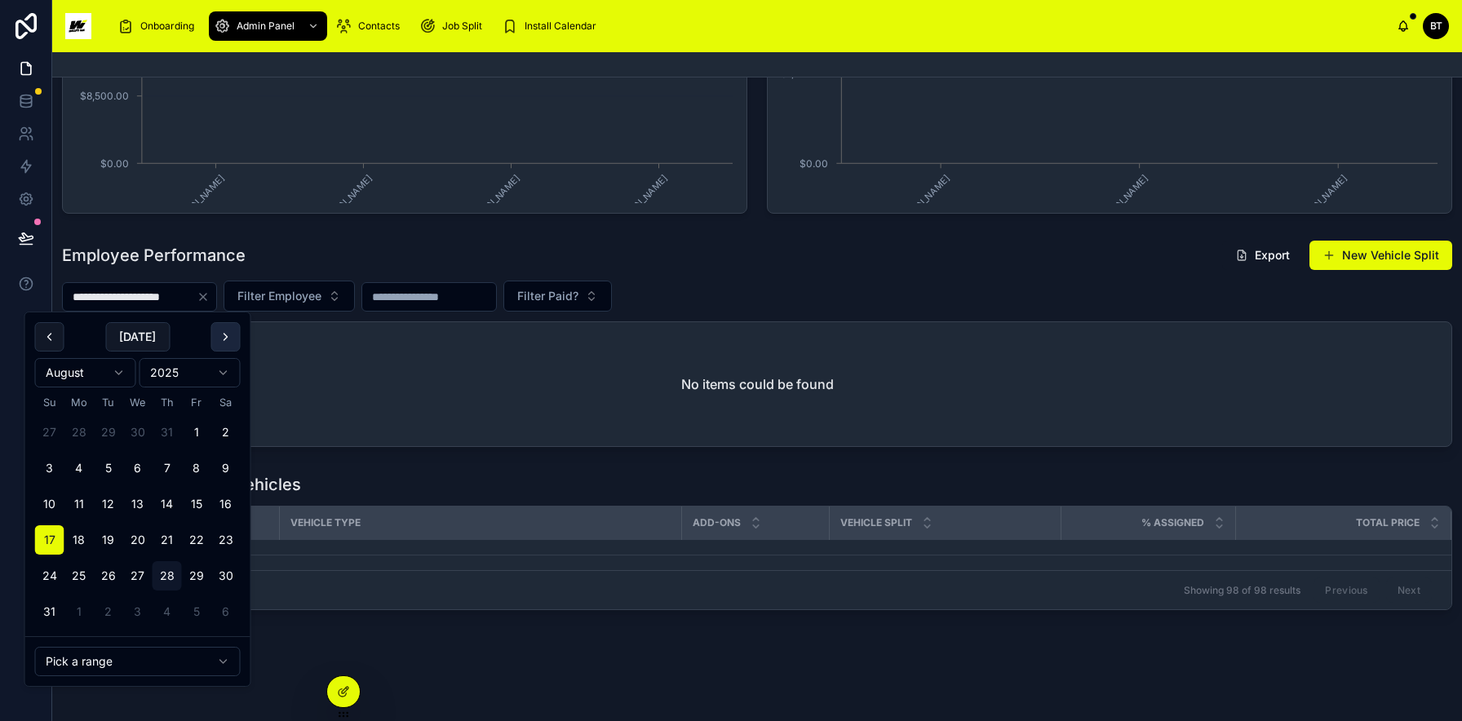
scroll to position [304, 0]
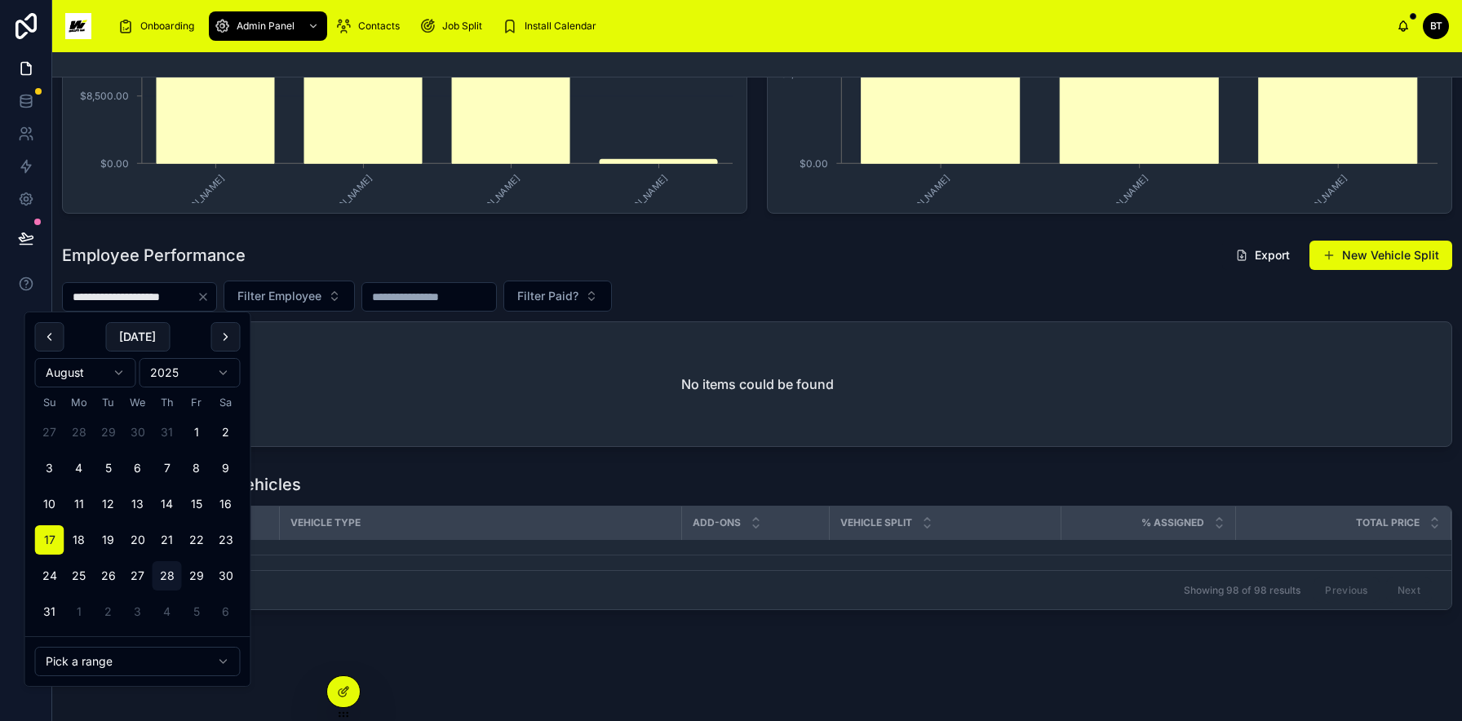
click at [228, 547] on button "23" at bounding box center [225, 539] width 29 height 29
type input "**********"
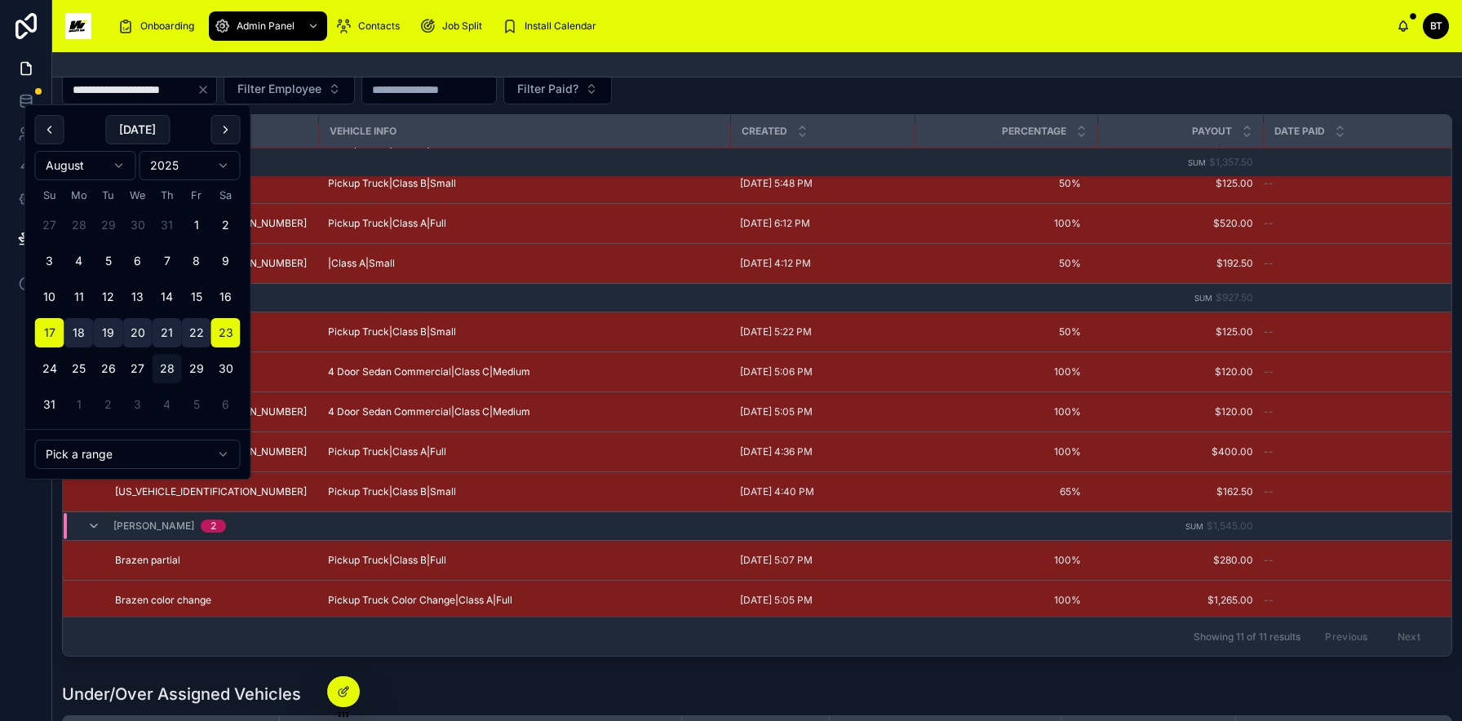
scroll to position [50, 0]
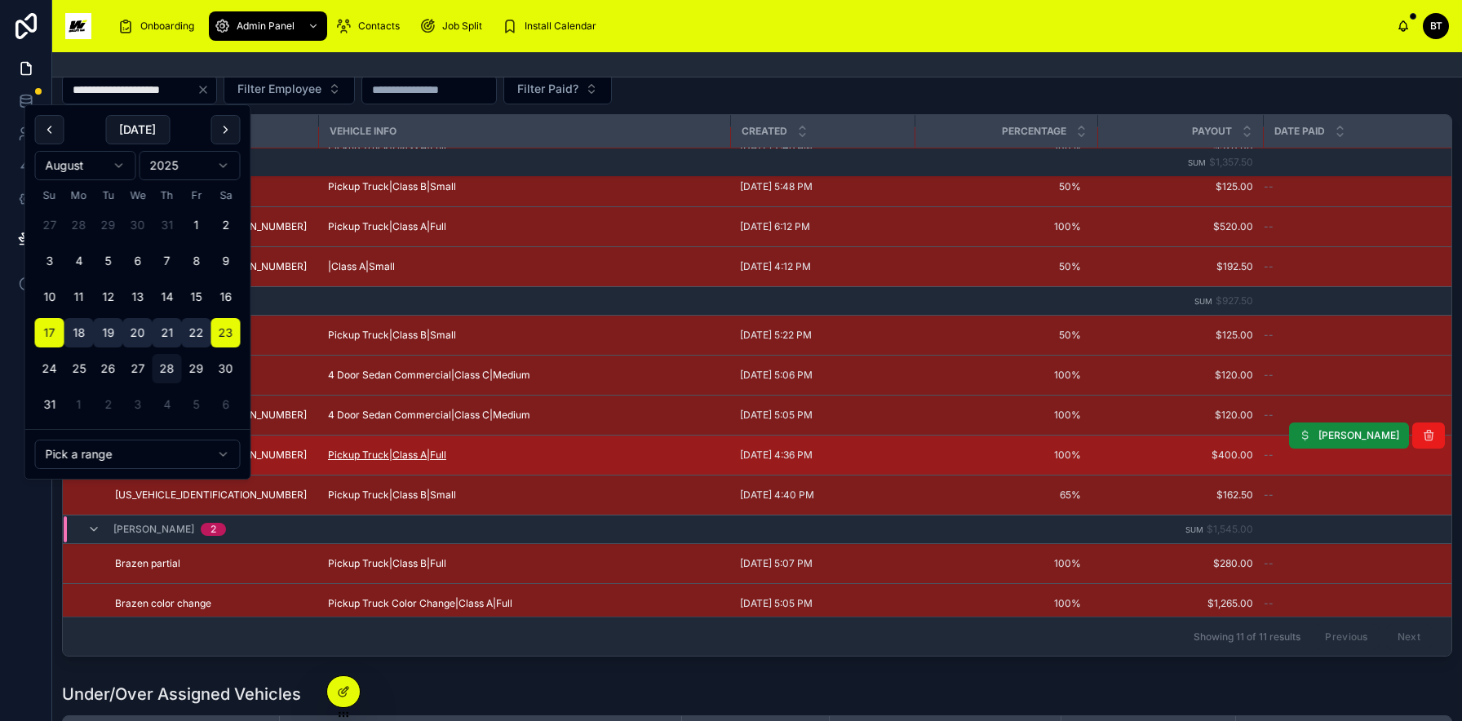
click at [408, 454] on span "Pickup Truck|Class A|Full" at bounding box center [387, 455] width 118 height 13
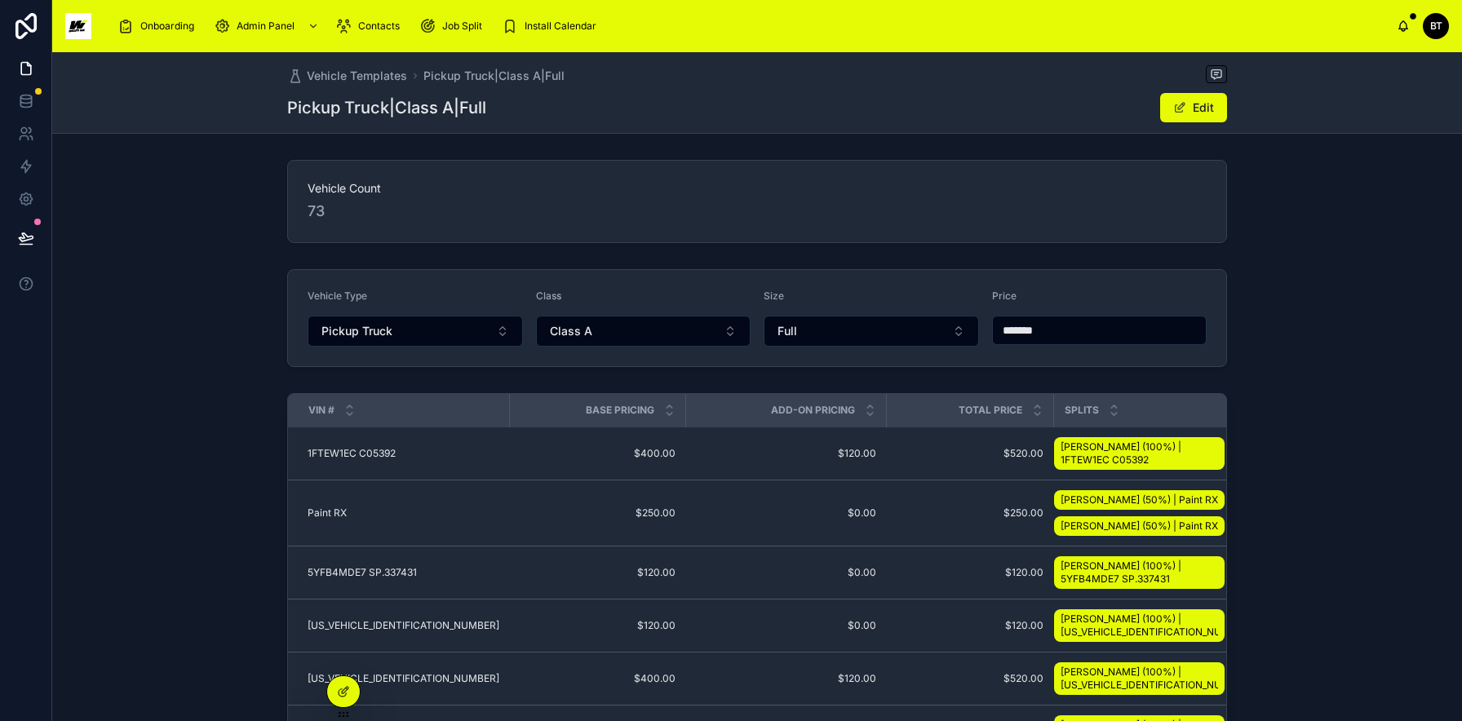
click at [209, 385] on div "Vehicle Count 73 Vehicle Type Pickup Truck Class Class A Size Full Price ******…" at bounding box center [757, 550] width 1410 height 795
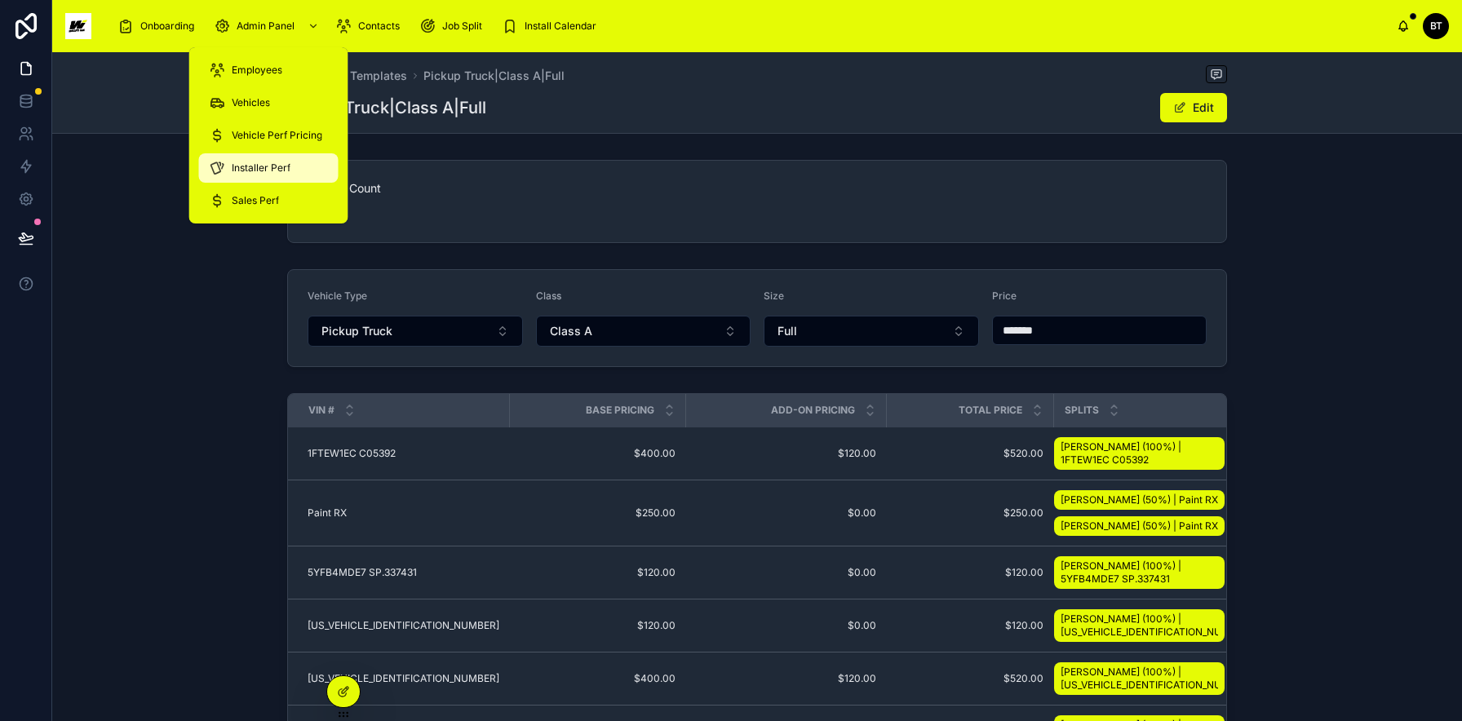
click at [254, 177] on div "Installer Perf" at bounding box center [269, 168] width 120 height 26
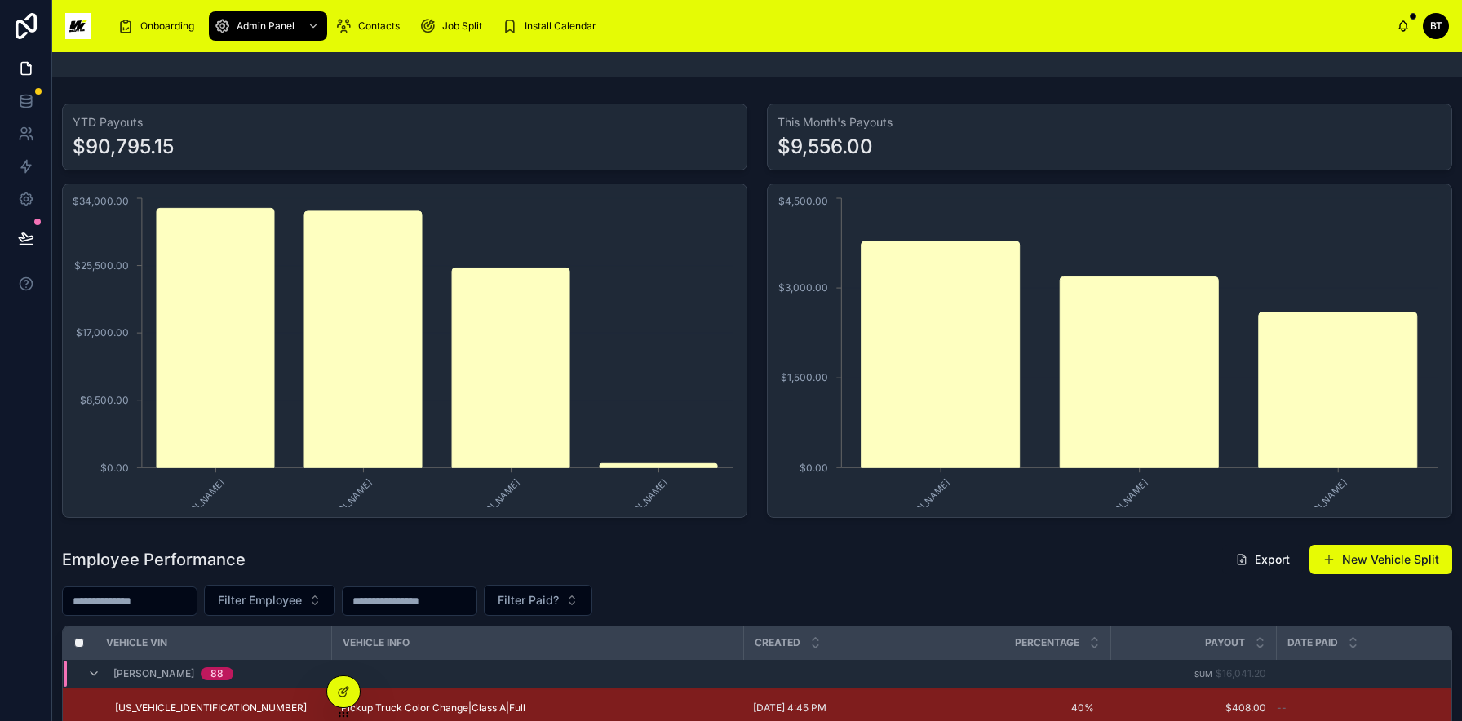
click at [173, 604] on input "text" at bounding box center [130, 601] width 134 height 23
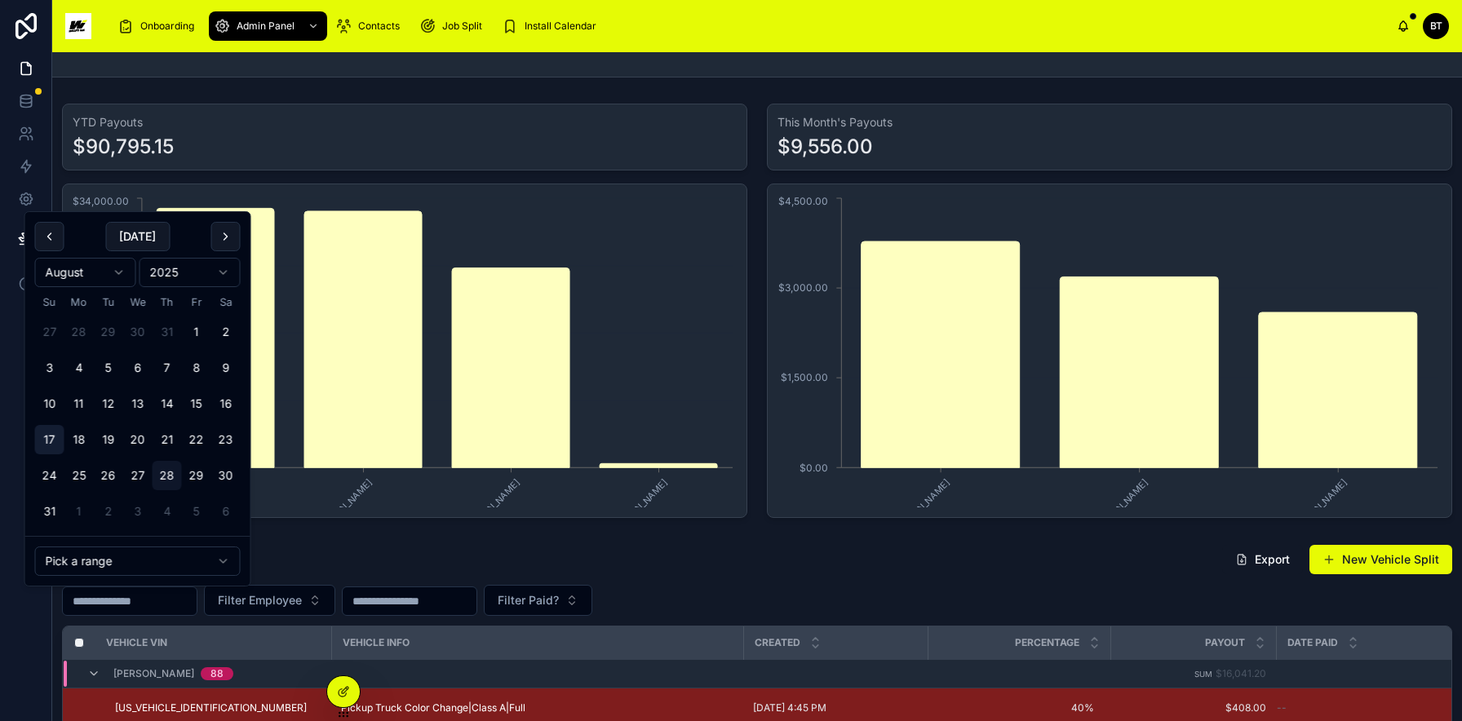
click at [46, 441] on button "17" at bounding box center [49, 439] width 29 height 29
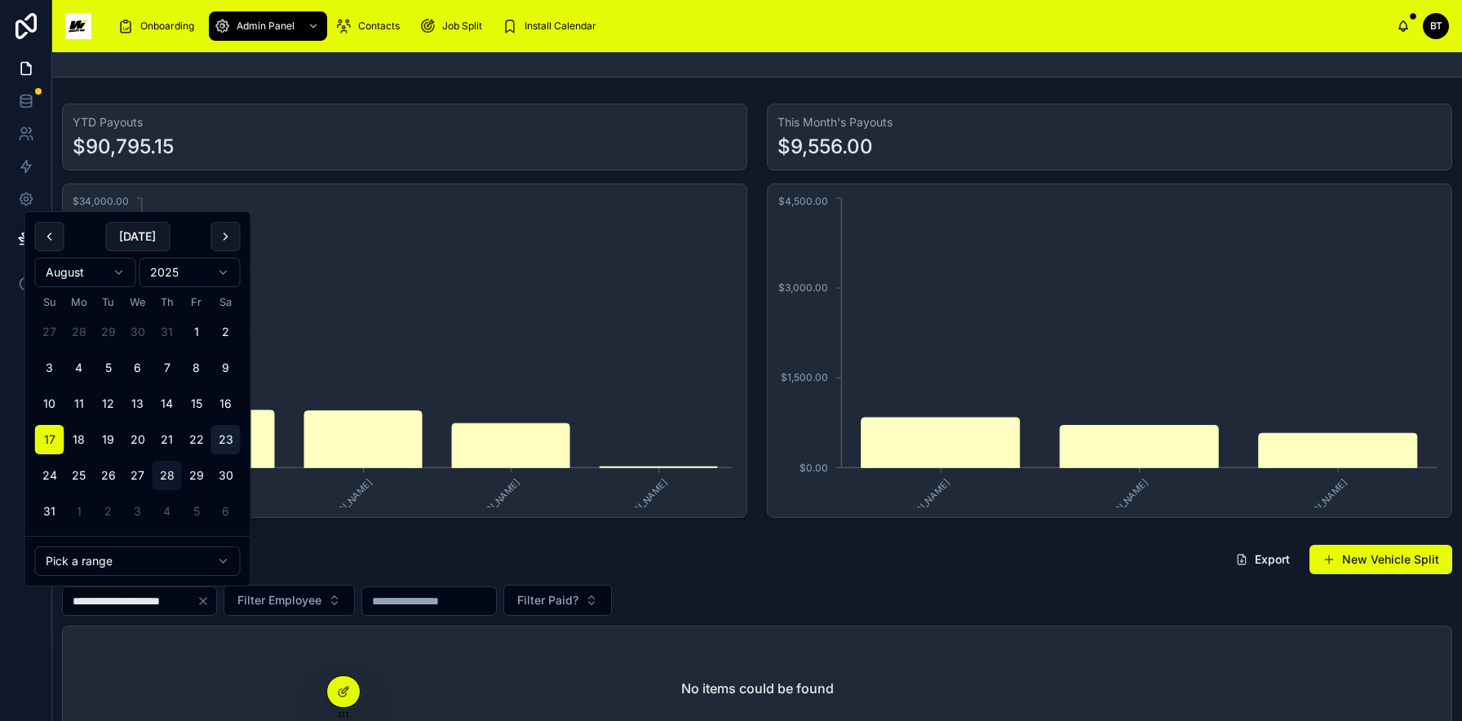
click at [223, 436] on button "23" at bounding box center [225, 439] width 29 height 29
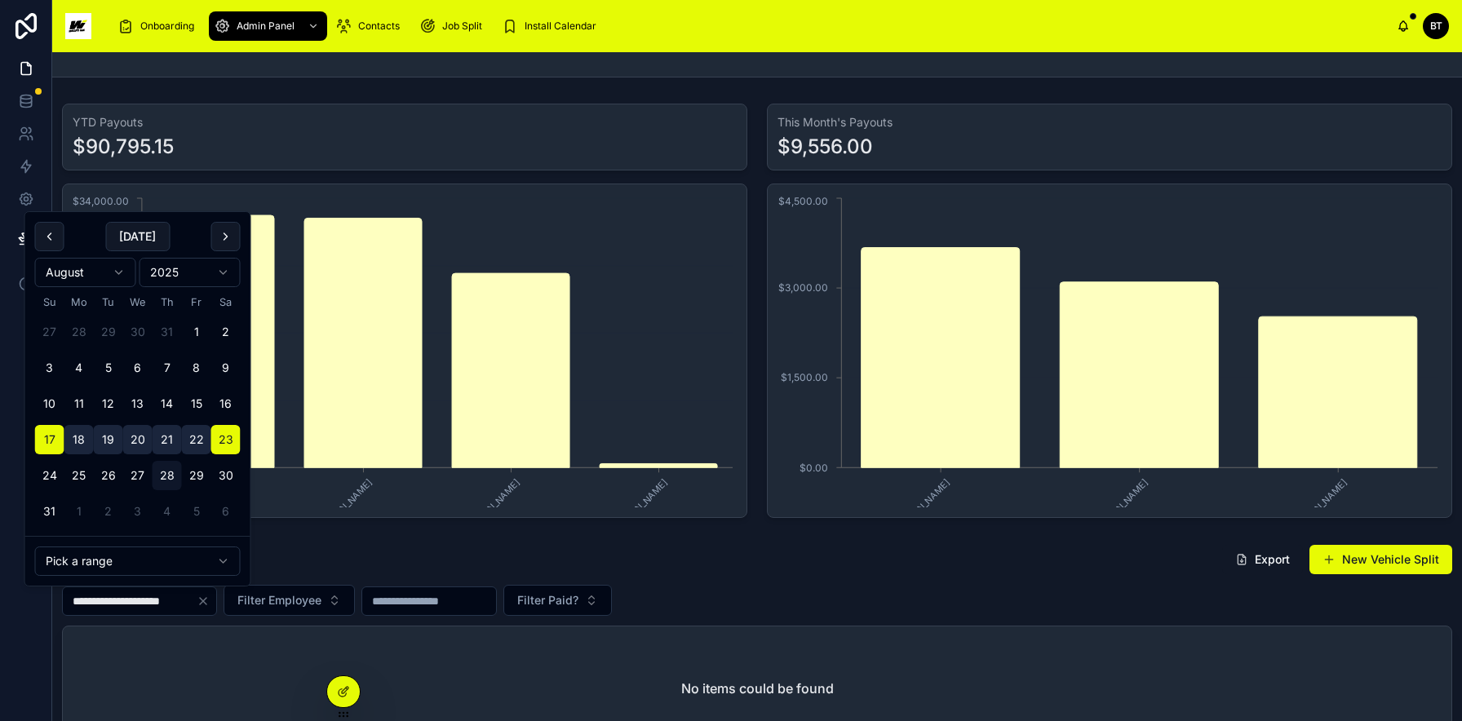
type input "**********"
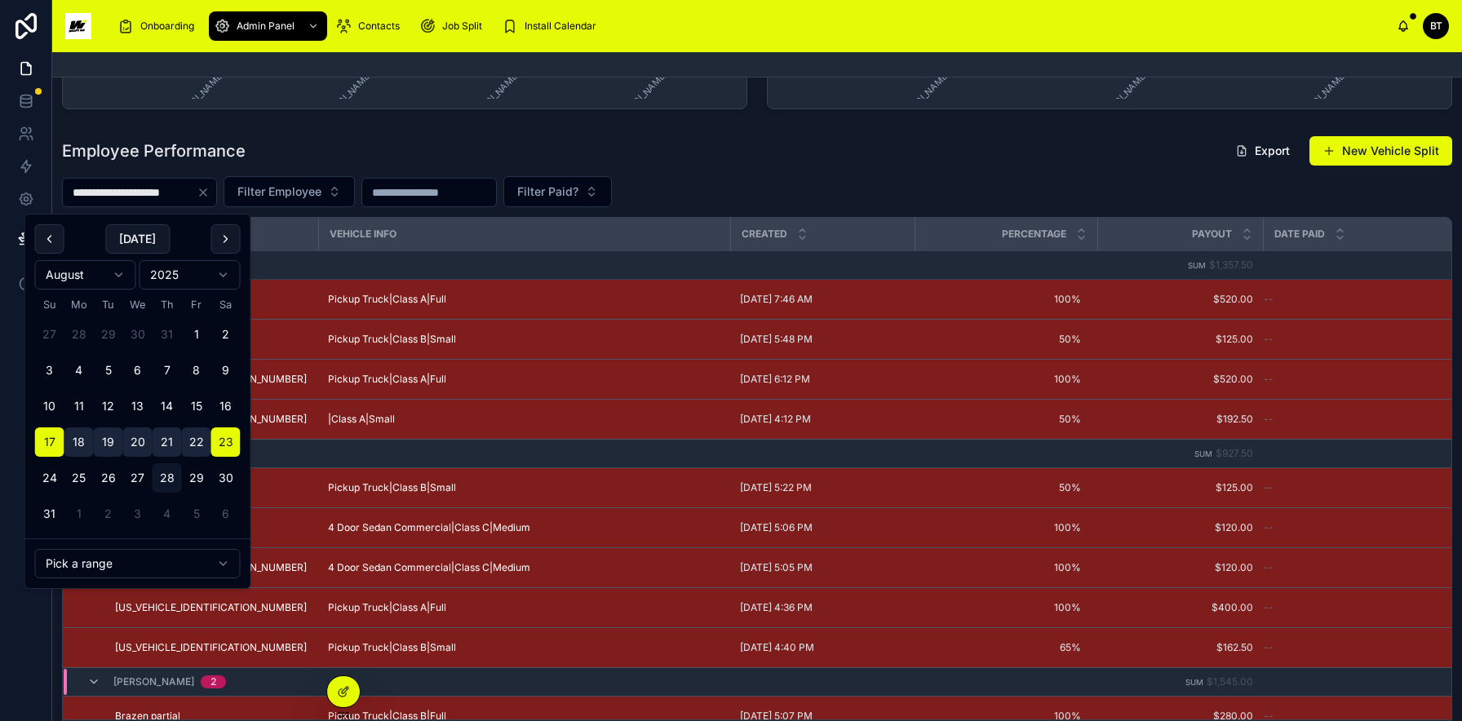
scroll to position [413, 0]
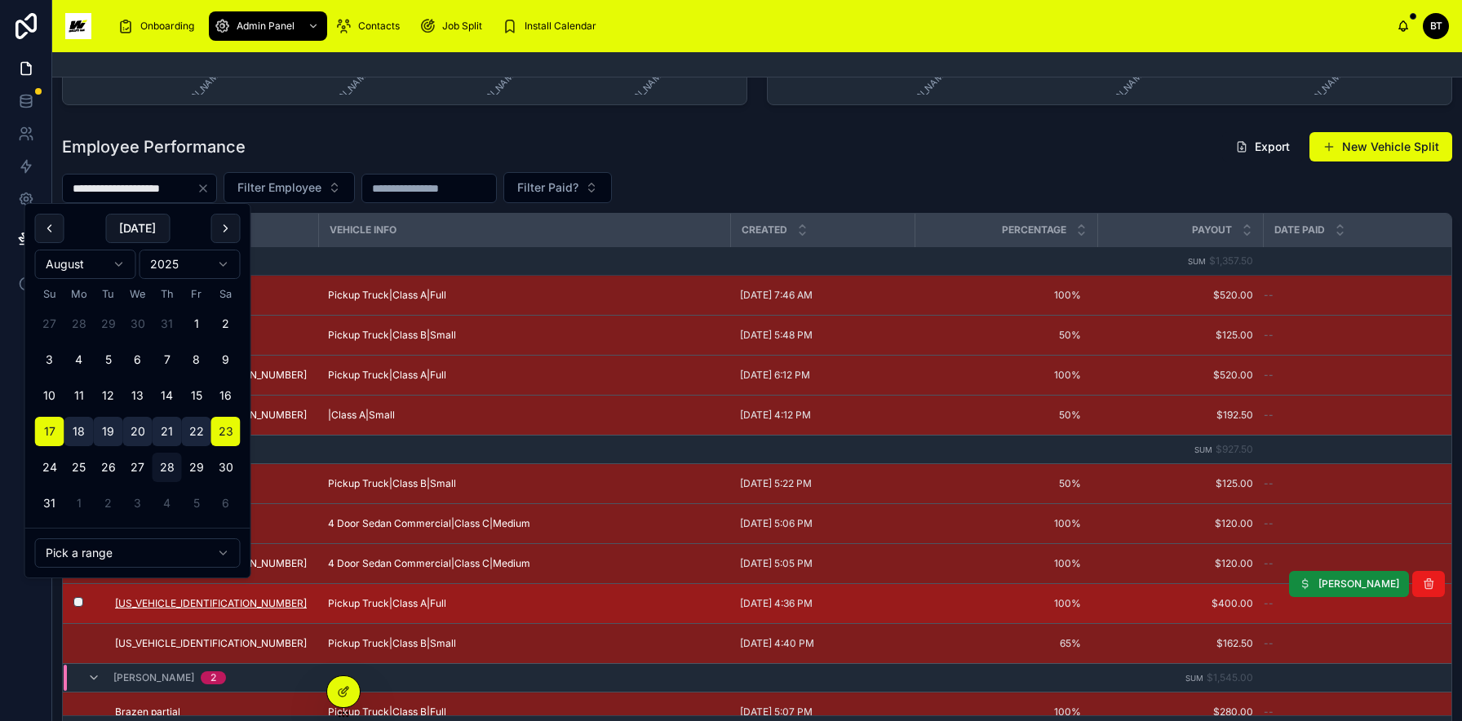
click at [198, 605] on span "[US_VEHICLE_IDENTIFICATION_NUMBER]" at bounding box center [211, 603] width 192 height 13
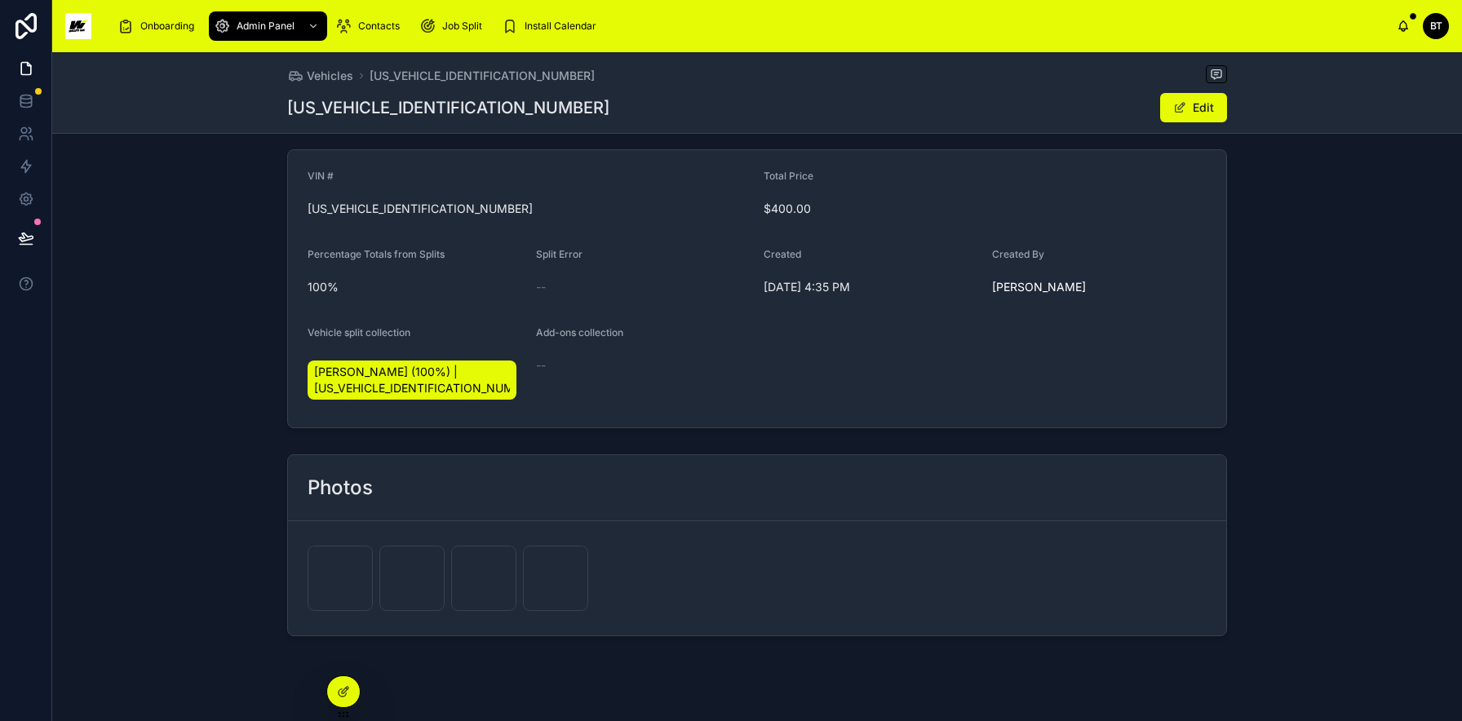
scroll to position [306, 0]
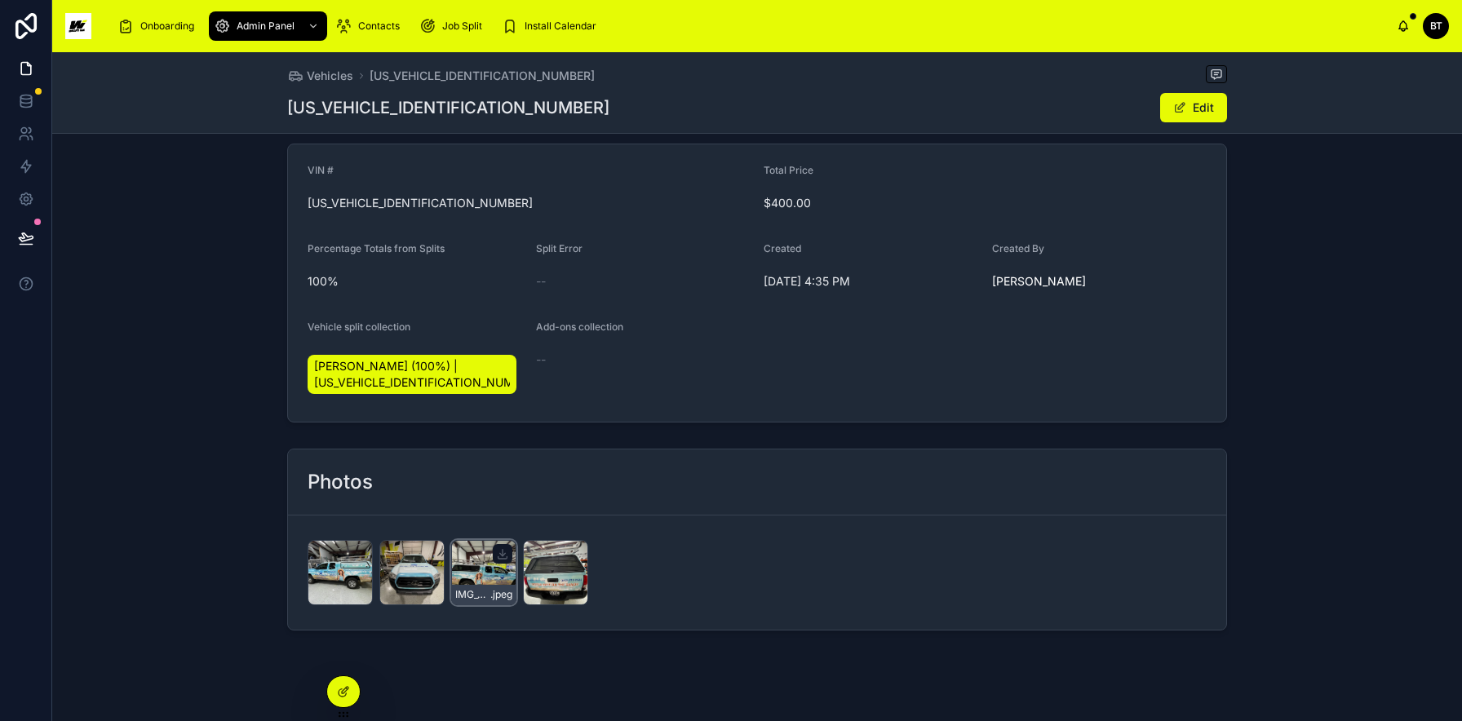
click at [472, 573] on div "IMG_4474 .jpeg" at bounding box center [483, 572] width 65 height 65
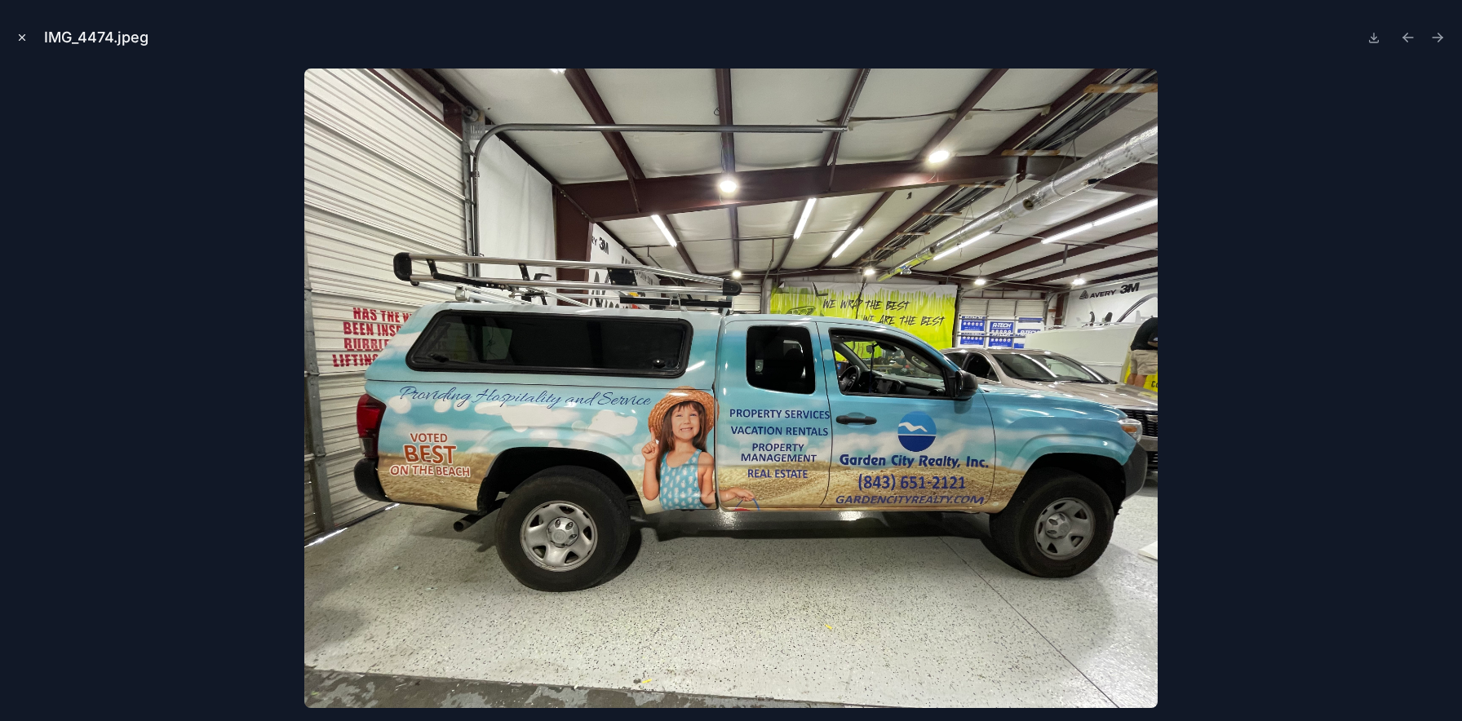
click at [28, 37] on button "Close modal" at bounding box center [22, 38] width 18 height 18
